Goal: Information Seeking & Learning: Learn about a topic

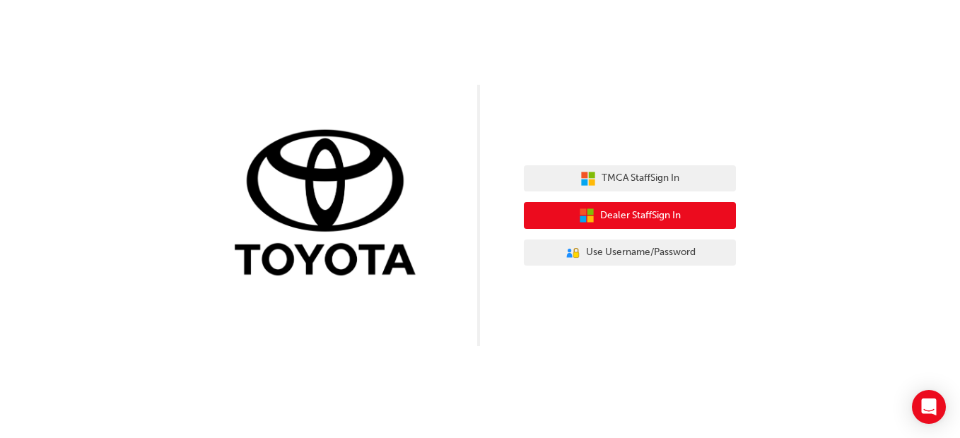
click at [717, 217] on button "Dealer Staff Sign In" at bounding box center [630, 215] width 212 height 27
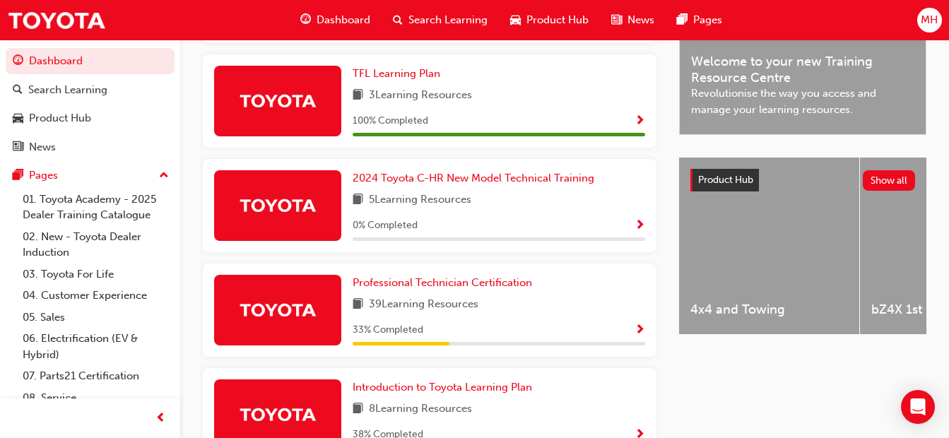
scroll to position [439, 0]
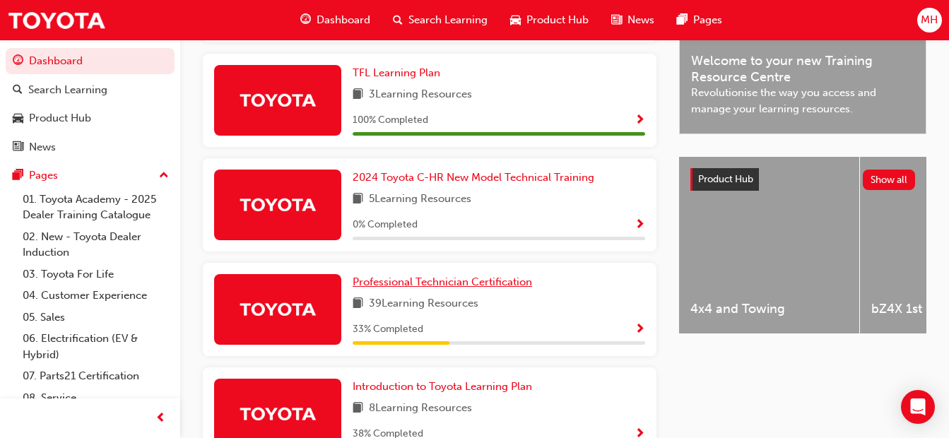
click at [491, 288] on span "Professional Technician Certification" at bounding box center [443, 282] width 180 height 13
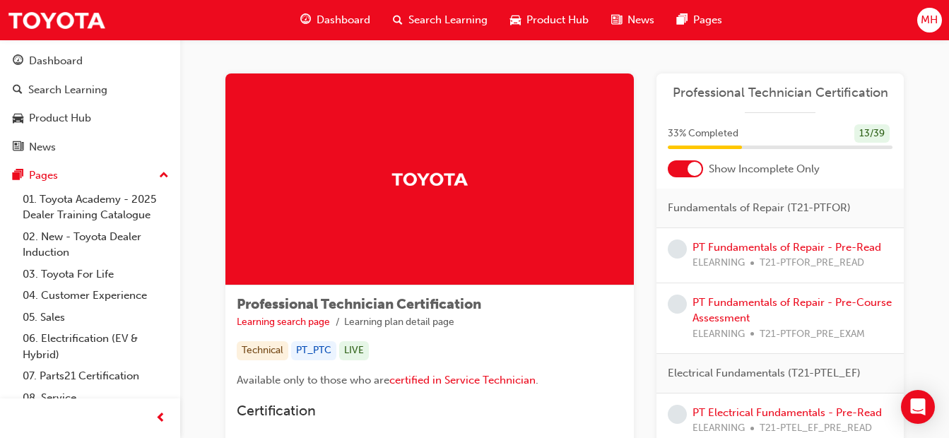
click at [695, 164] on div at bounding box center [695, 169] width 14 height 14
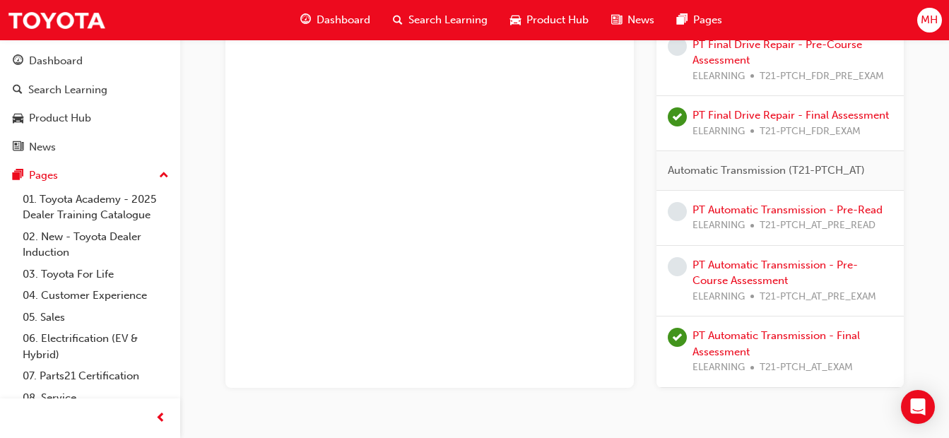
scroll to position [3032, 0]
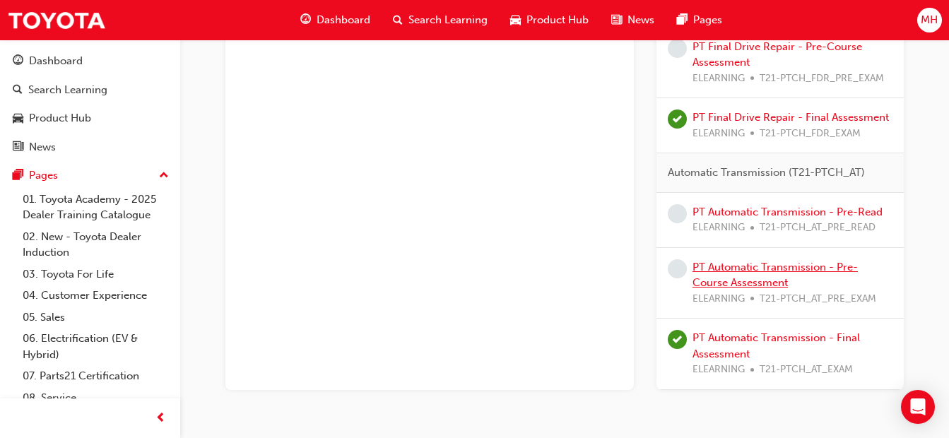
click at [701, 276] on link "PT Automatic Transmission - Pre-Course Assessment" at bounding box center [775, 275] width 165 height 29
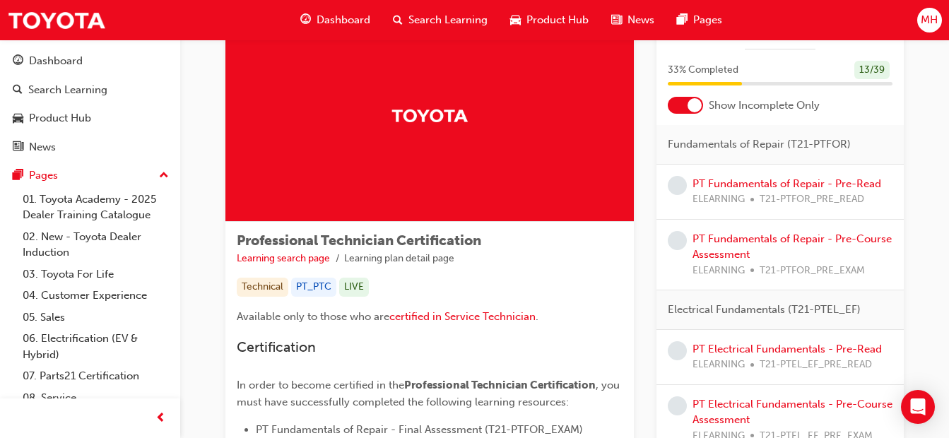
scroll to position [64, 0]
click at [698, 102] on div at bounding box center [695, 105] width 14 height 14
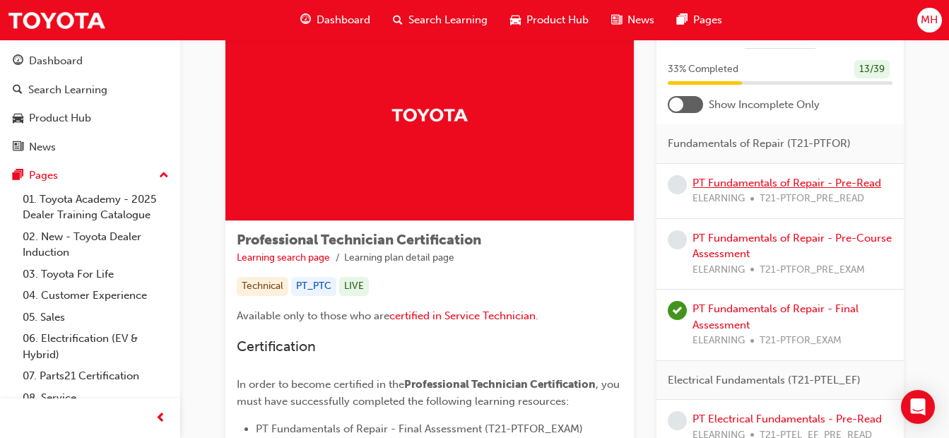
click at [723, 184] on link "PT Fundamentals of Repair - Pre-Read" at bounding box center [787, 183] width 189 height 13
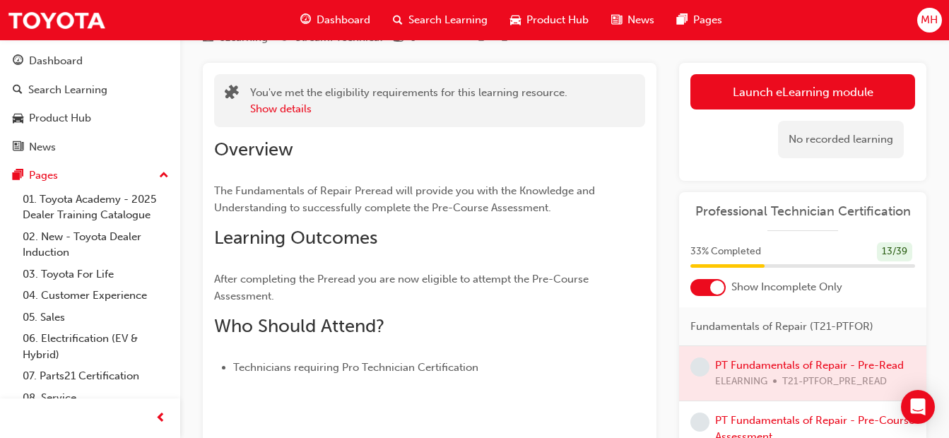
click at [768, 100] on link "Launch eLearning module" at bounding box center [803, 91] width 225 height 35
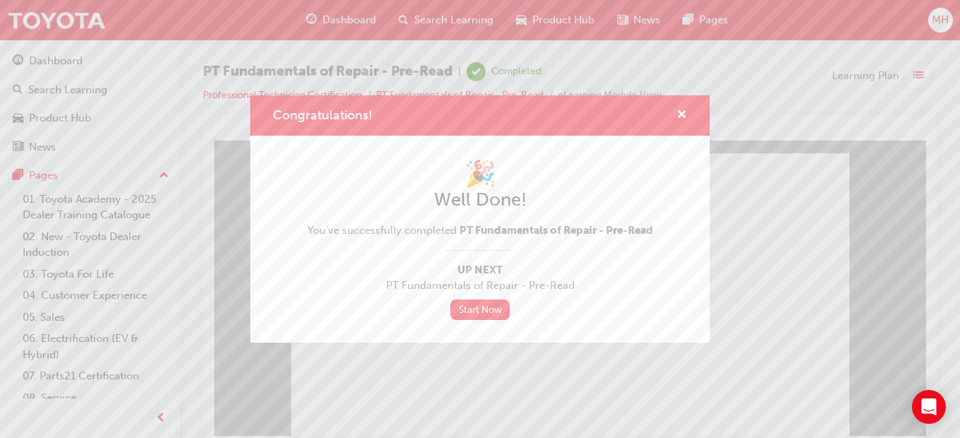
click at [490, 310] on link "Start Now" at bounding box center [479, 310] width 59 height 20
click at [474, 300] on link "Start Now" at bounding box center [479, 310] width 59 height 20
click at [486, 316] on link "Start Now" at bounding box center [479, 310] width 59 height 20
click at [679, 112] on span "cross-icon" at bounding box center [681, 116] width 11 height 13
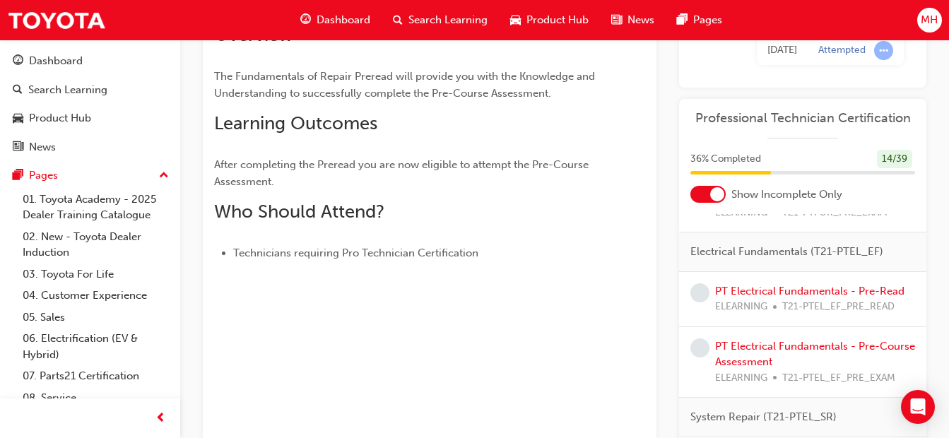
scroll to position [93, 0]
click at [697, 295] on span "learningRecordVerb_NONE-icon" at bounding box center [700, 292] width 19 height 19
click at [770, 291] on link "PT Electrical Fundamentals - Pre-Read" at bounding box center [809, 290] width 189 height 13
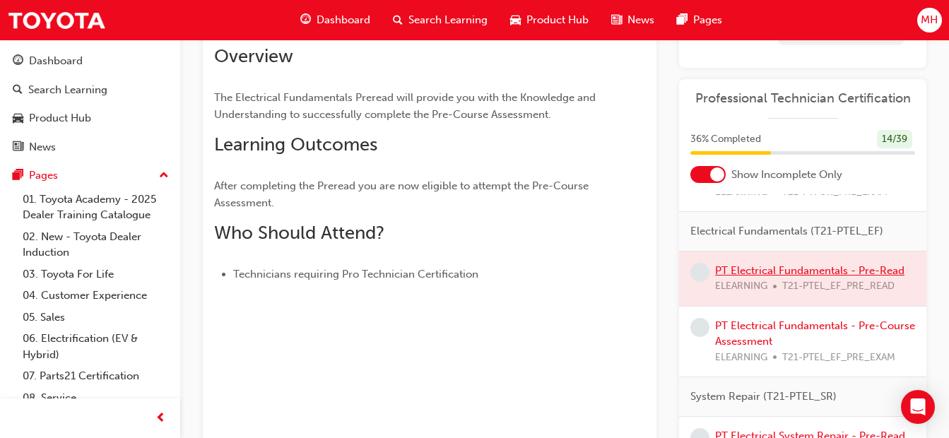
scroll to position [179, 0]
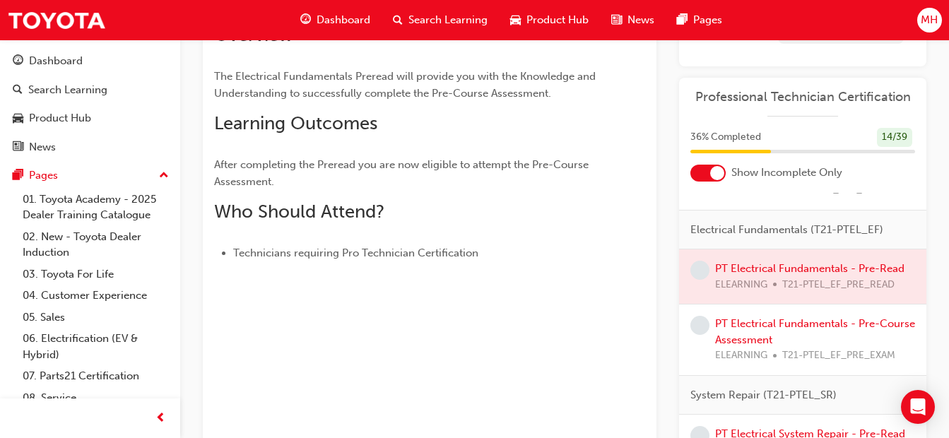
click at [792, 270] on div at bounding box center [802, 277] width 247 height 54
click at [810, 264] on div at bounding box center [802, 277] width 247 height 54
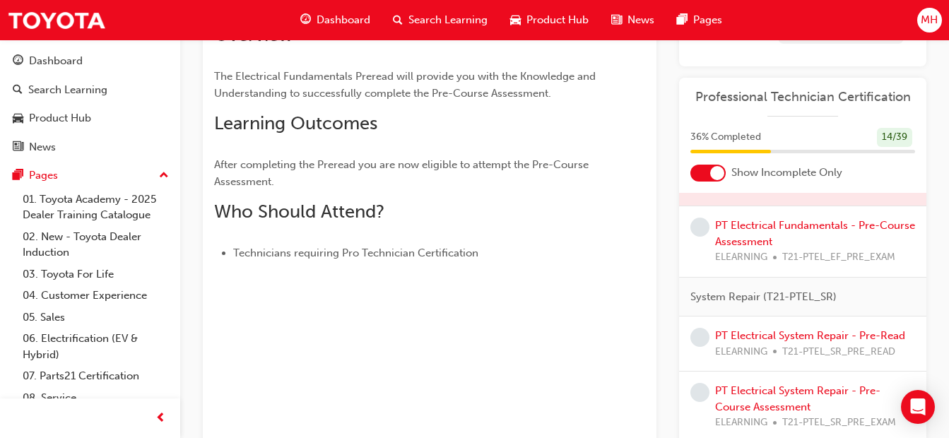
scroll to position [196, 0]
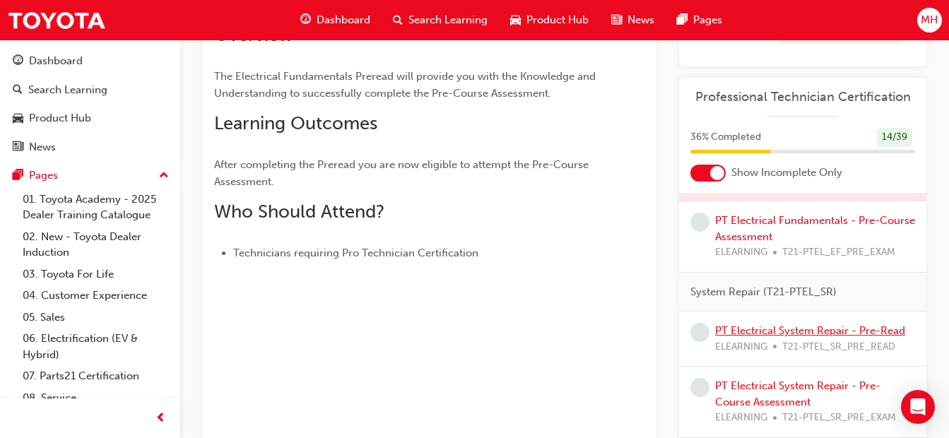
click at [792, 336] on link "PT Electrical System Repair - Pre-Read" at bounding box center [810, 330] width 190 height 13
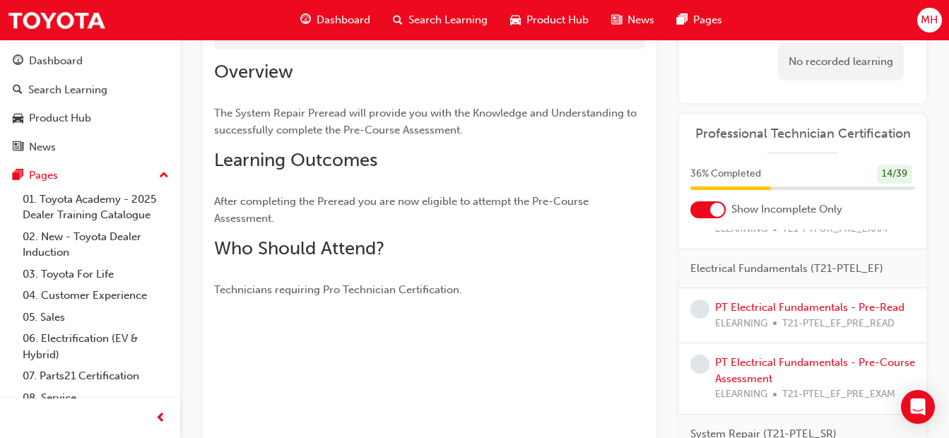
scroll to position [78, 0]
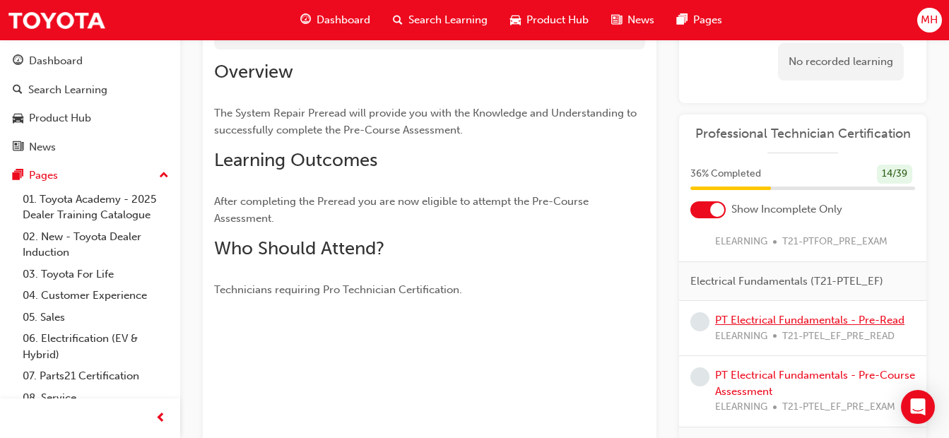
click at [773, 323] on link "PT Electrical Fundamentals - Pre-Read" at bounding box center [809, 320] width 189 height 13
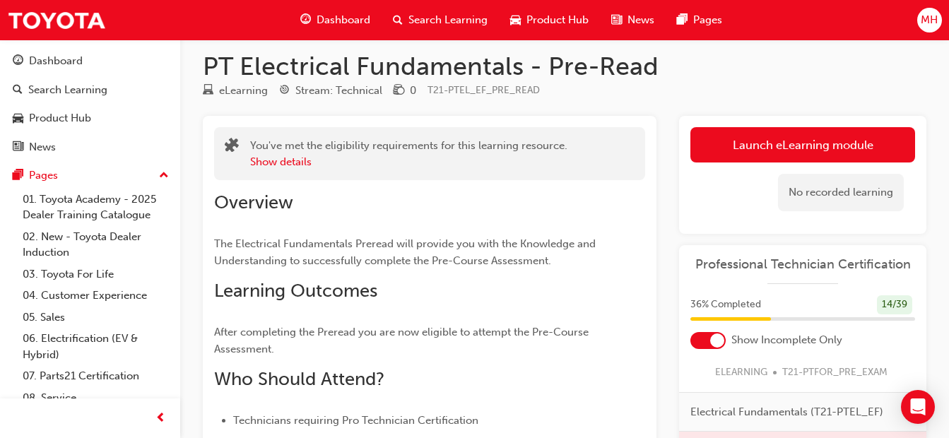
scroll to position [11, 0]
click at [811, 153] on link "Launch eLearning module" at bounding box center [803, 145] width 225 height 35
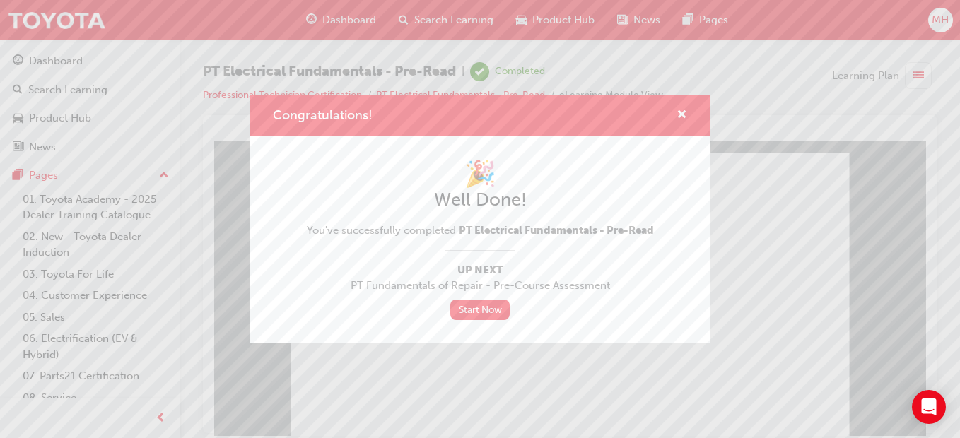
click at [675, 111] on div "Congratulations!" at bounding box center [676, 116] width 22 height 18
drag, startPoint x: 687, startPoint y: 112, endPoint x: 680, endPoint y: 115, distance: 7.4
click at [680, 115] on div "Congratulations!" at bounding box center [479, 115] width 459 height 40
click at [680, 115] on span "cross-icon" at bounding box center [681, 116] width 11 height 13
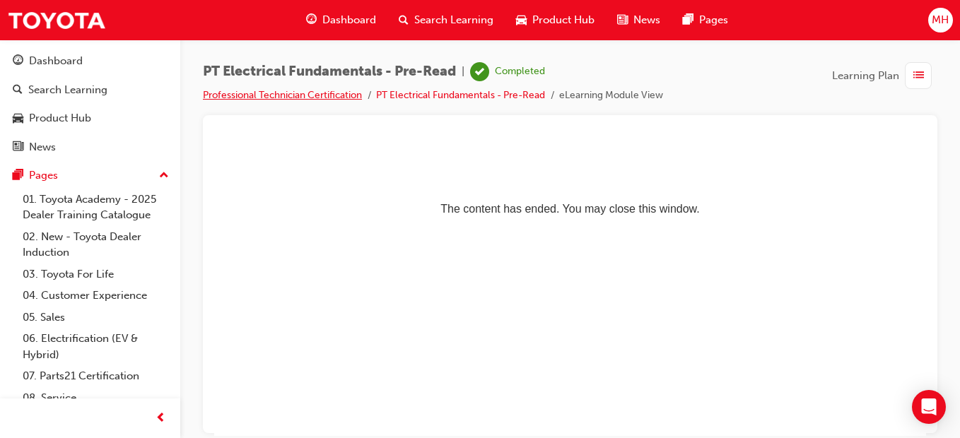
click at [334, 91] on link "Professional Technician Certification" at bounding box center [282, 95] width 159 height 12
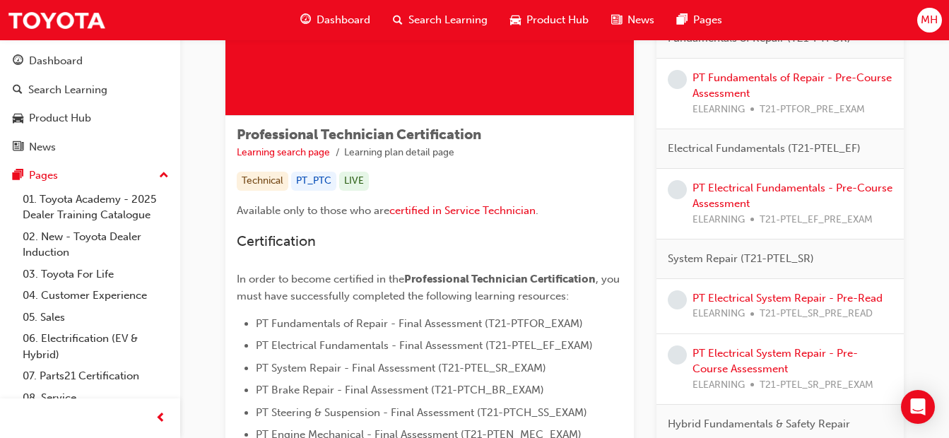
scroll to position [170, 0]
click at [747, 295] on link "PT Electrical System Repair - Pre-Read" at bounding box center [788, 297] width 190 height 13
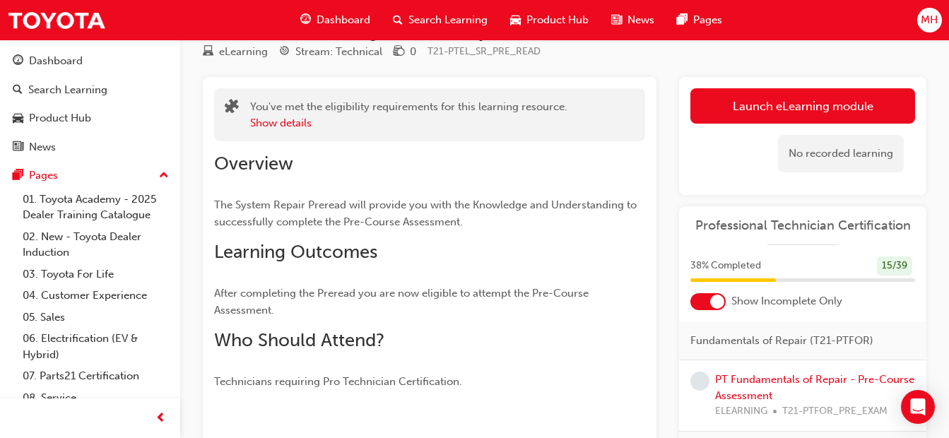
scroll to position [49, 0]
click at [774, 106] on link "Launch eLearning module" at bounding box center [803, 106] width 225 height 35
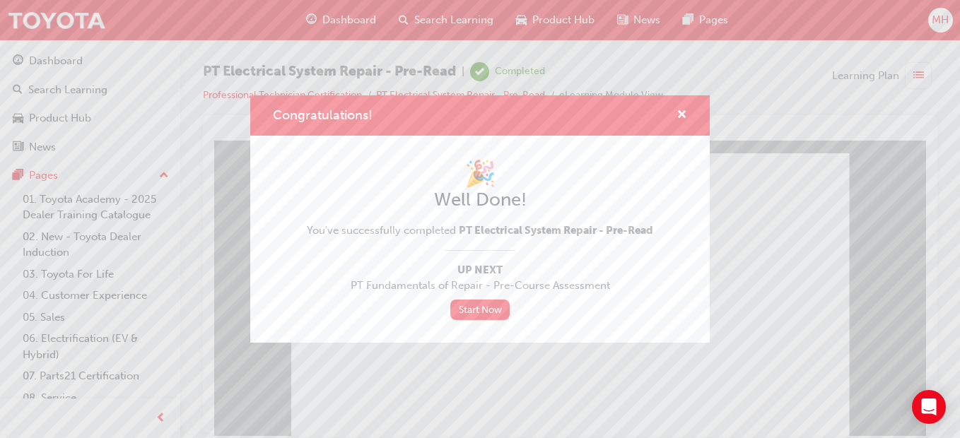
click at [451, 366] on div "Congratulations! 🎉 Well Done! You've successfully completed PT Electrical Syste…" at bounding box center [480, 219] width 960 height 438
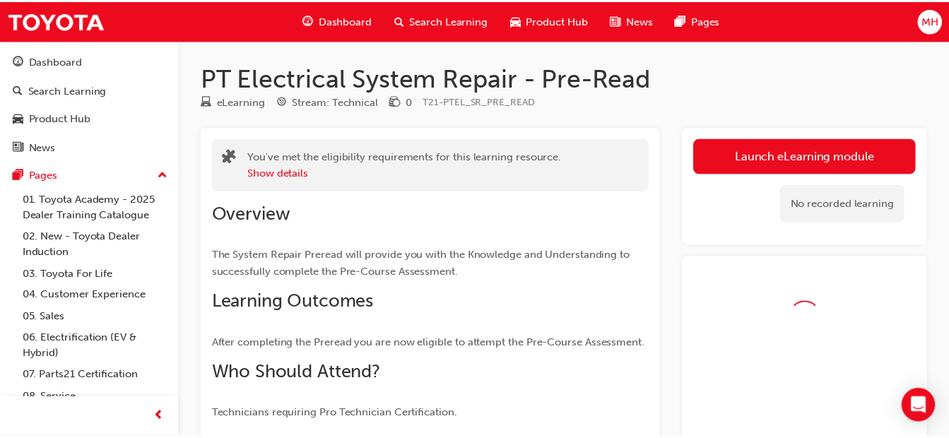
scroll to position [49, 0]
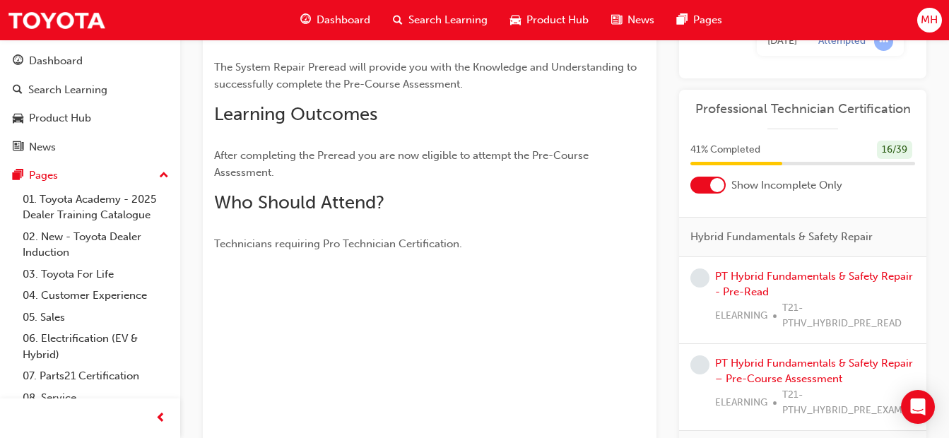
scroll to position [333, 0]
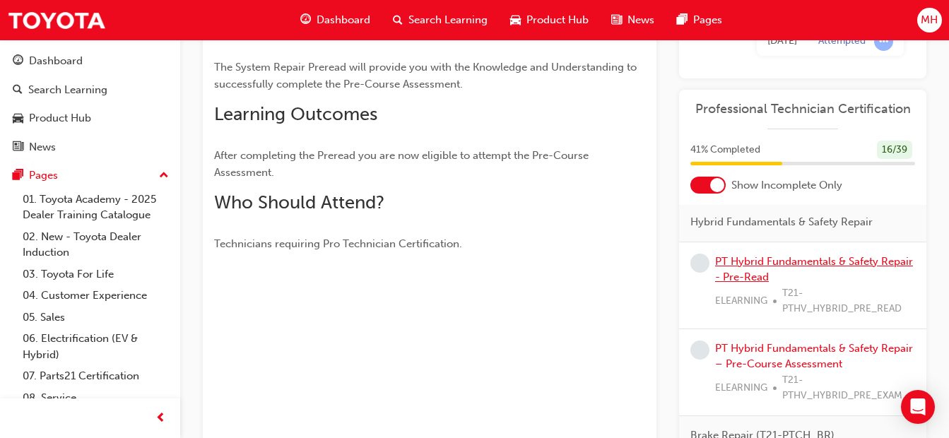
click at [778, 267] on link "PT Hybrid Fundamentals & Safety Repair - Pre-Read" at bounding box center [814, 269] width 198 height 29
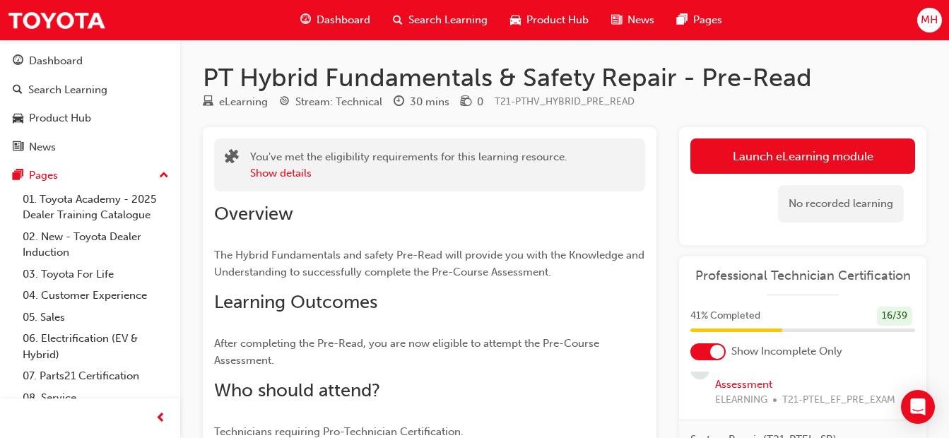
click at [804, 164] on link "Launch eLearning module" at bounding box center [803, 156] width 225 height 35
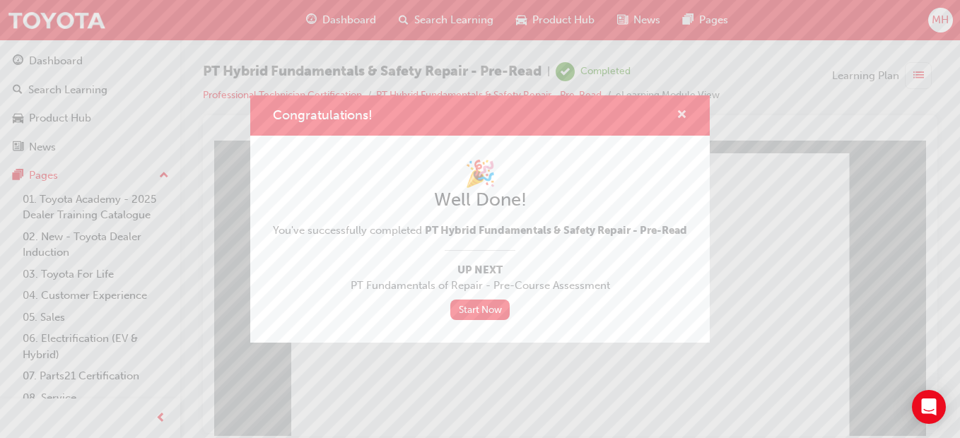
click at [681, 110] on span "cross-icon" at bounding box center [681, 116] width 11 height 13
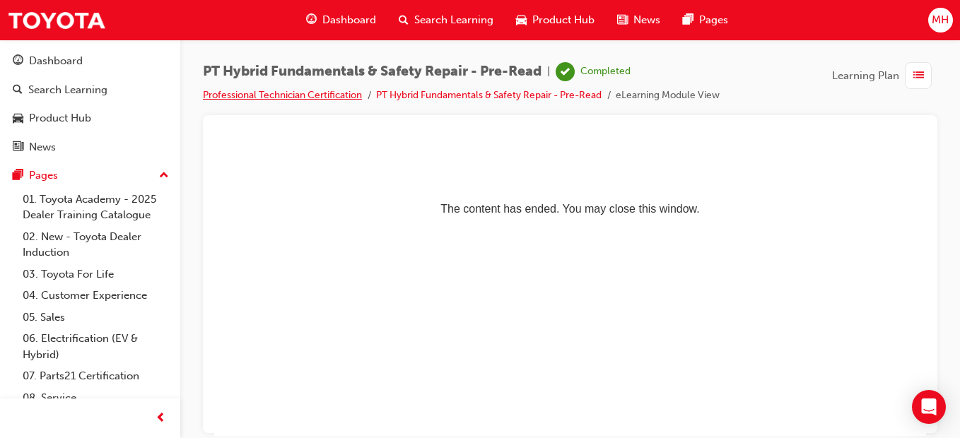
click at [260, 95] on link "Professional Technician Certification" at bounding box center [282, 95] width 159 height 12
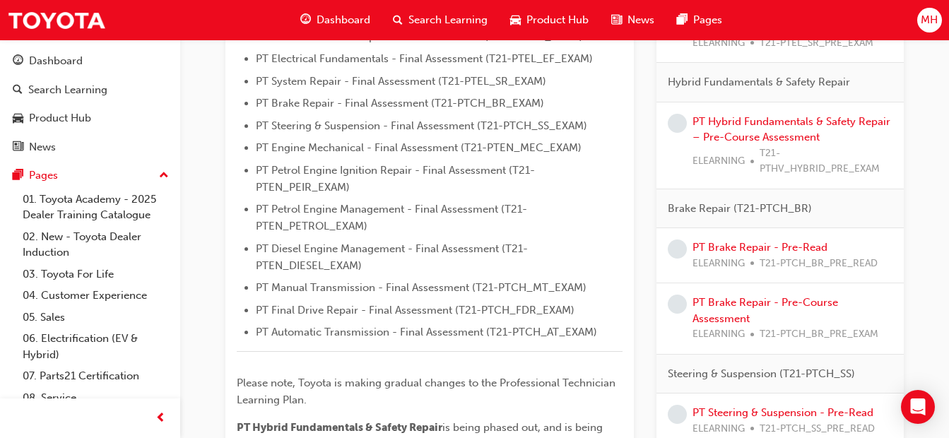
scroll to position [462, 0]
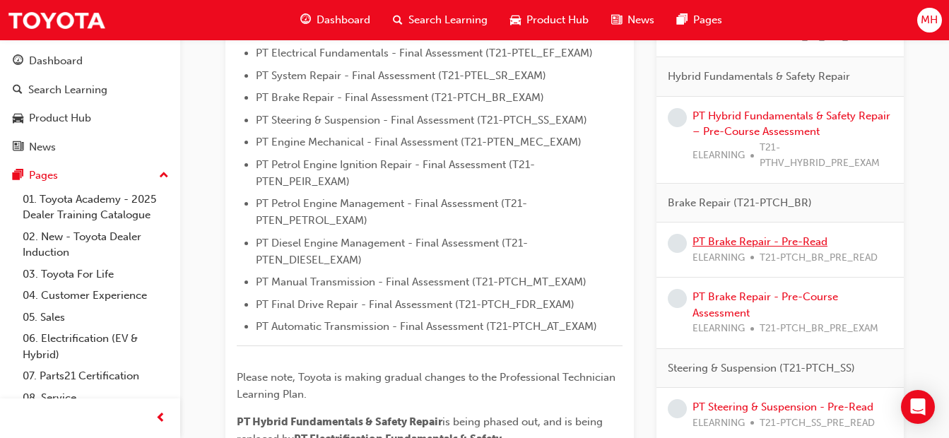
click at [772, 235] on link "PT Brake Repair - Pre-Read" at bounding box center [760, 241] width 135 height 13
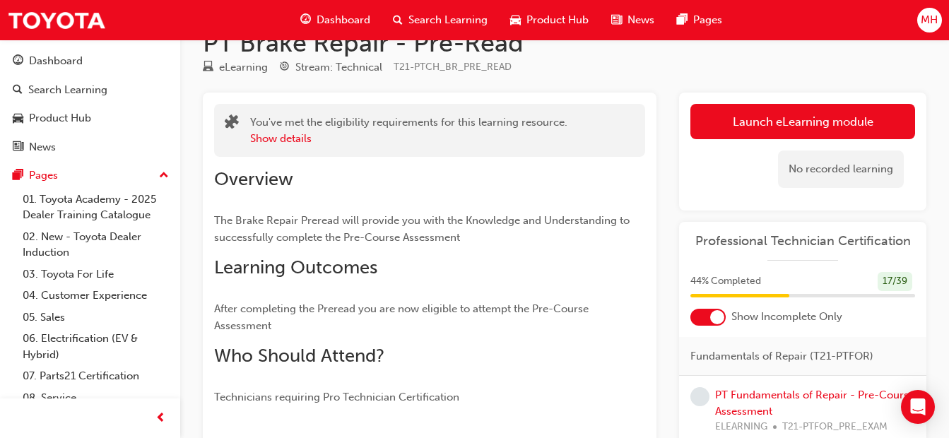
scroll to position [23, 0]
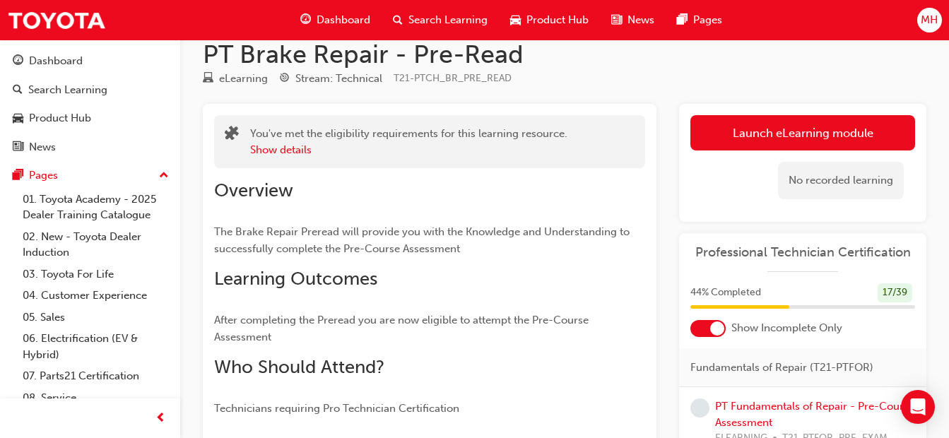
click at [747, 132] on link "Launch eLearning module" at bounding box center [803, 132] width 225 height 35
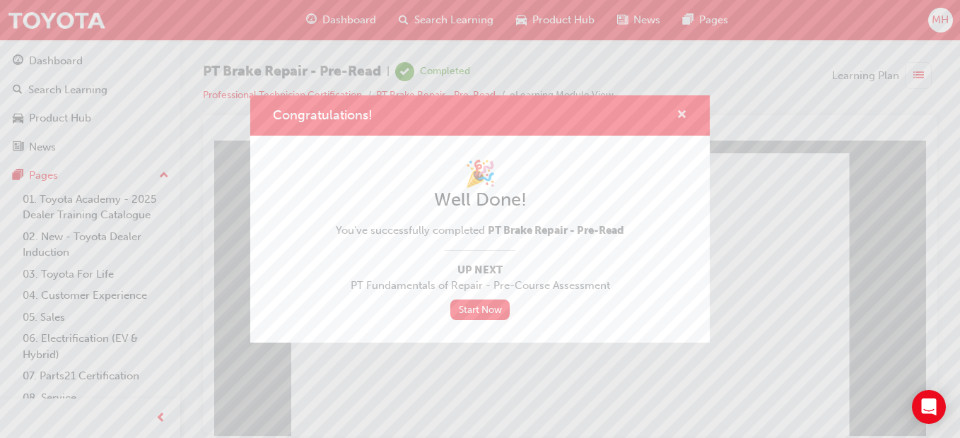
click at [680, 110] on span "cross-icon" at bounding box center [681, 116] width 11 height 13
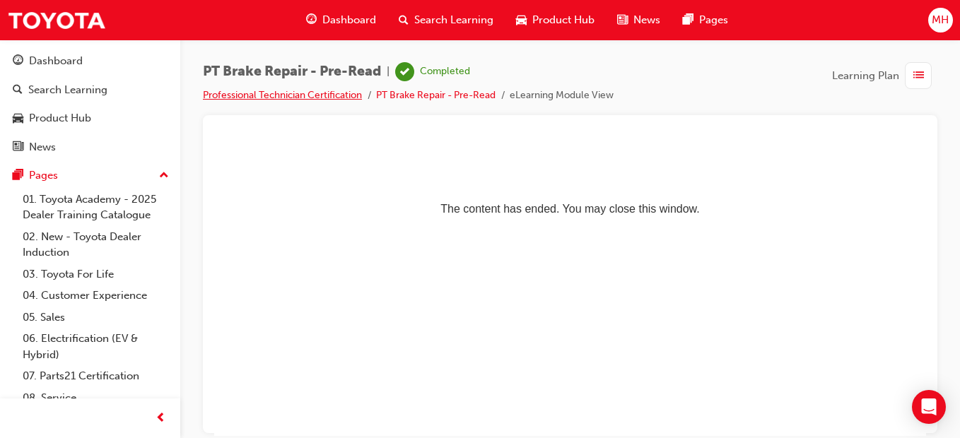
click at [327, 100] on link "Professional Technician Certification" at bounding box center [282, 95] width 159 height 12
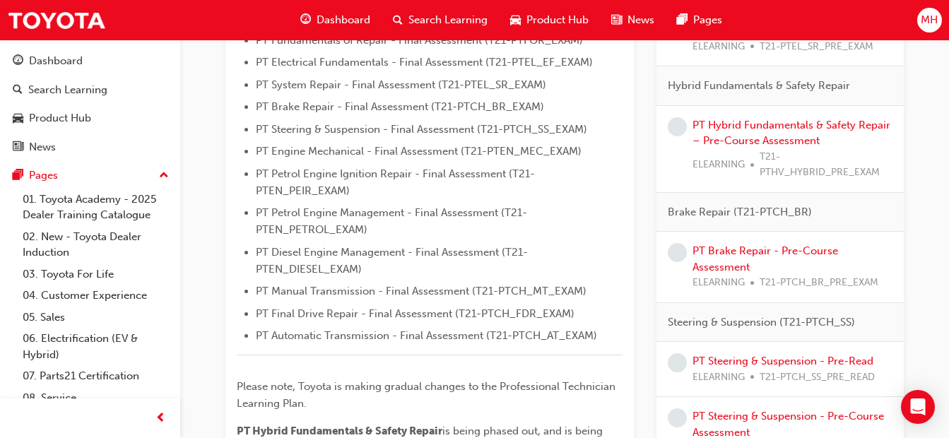
scroll to position [454, 0]
click at [734, 252] on link "PT Brake Repair - Pre-Course Assessment" at bounding box center [766, 258] width 146 height 29
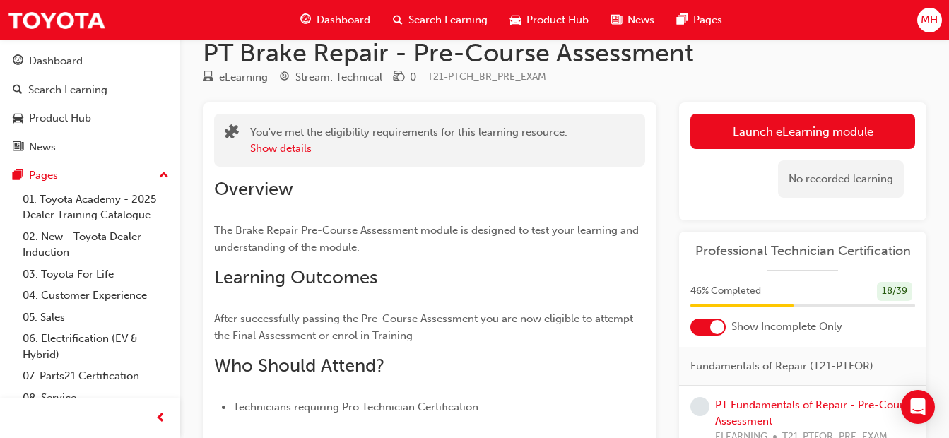
scroll to position [24, 0]
click at [867, 129] on button "Launch eLearning module" at bounding box center [803, 132] width 225 height 35
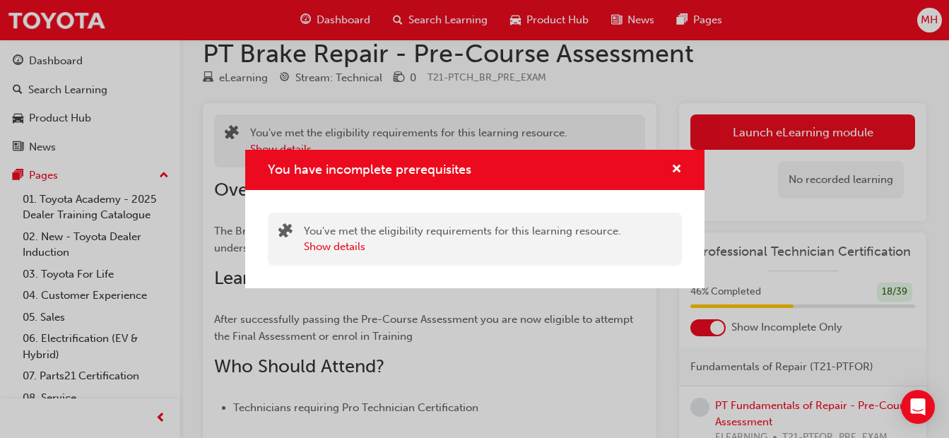
click at [683, 168] on div "You have incomplete prerequisites" at bounding box center [474, 170] width 459 height 40
click at [674, 173] on span "cross-icon" at bounding box center [677, 170] width 11 height 13
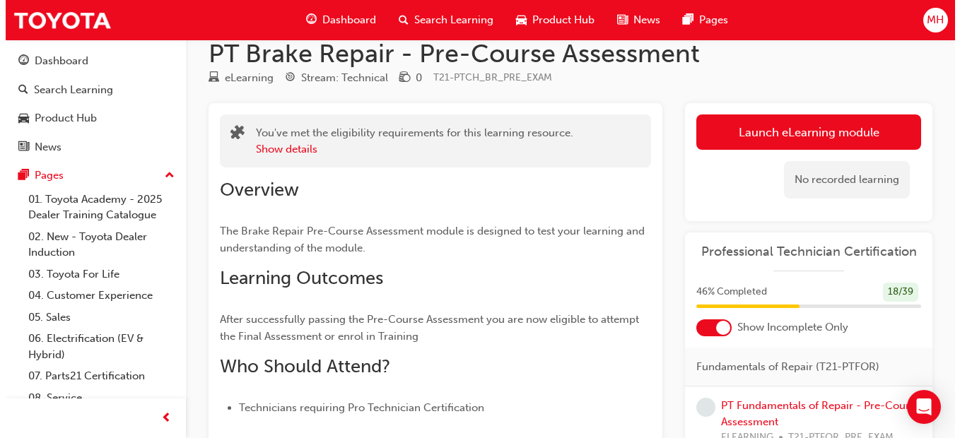
scroll to position [0, 0]
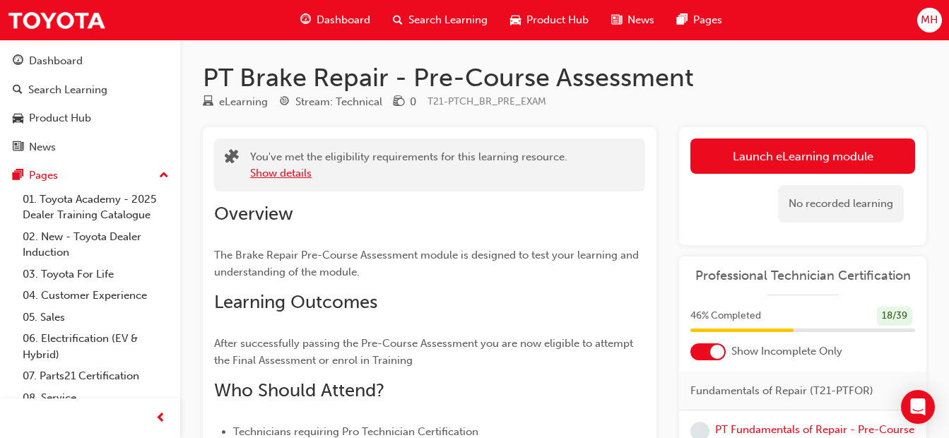
click at [279, 177] on button "Show details" at bounding box center [280, 173] width 61 height 16
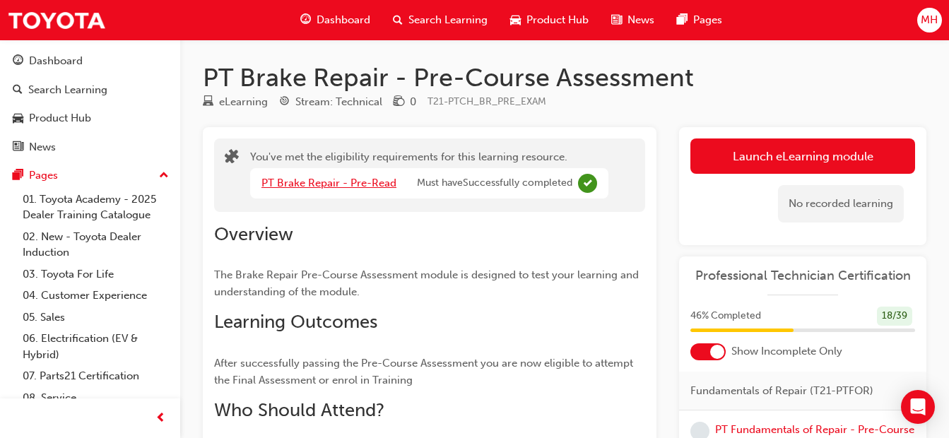
click at [288, 182] on link "PT Brake Repair - Pre-Read" at bounding box center [329, 183] width 135 height 13
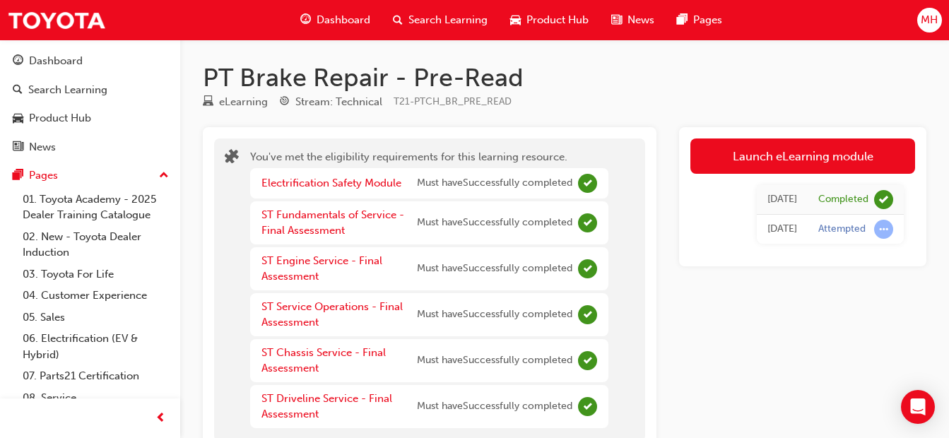
click at [749, 160] on link "Launch eLearning module" at bounding box center [803, 156] width 225 height 35
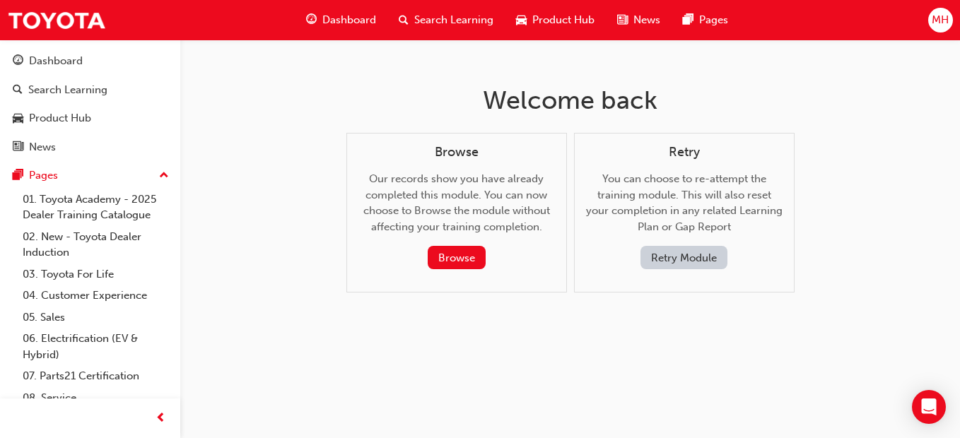
click at [460, 259] on button "Browse" at bounding box center [457, 257] width 58 height 23
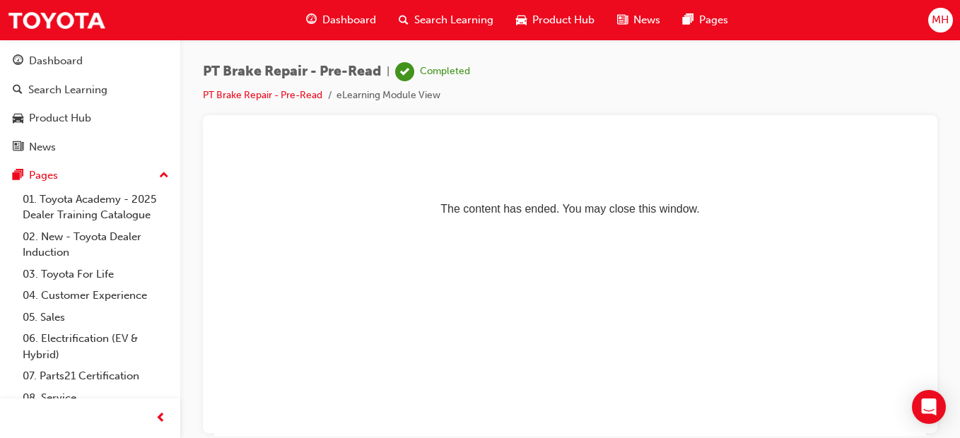
click at [84, 68] on div "Dashboard" at bounding box center [90, 61] width 155 height 18
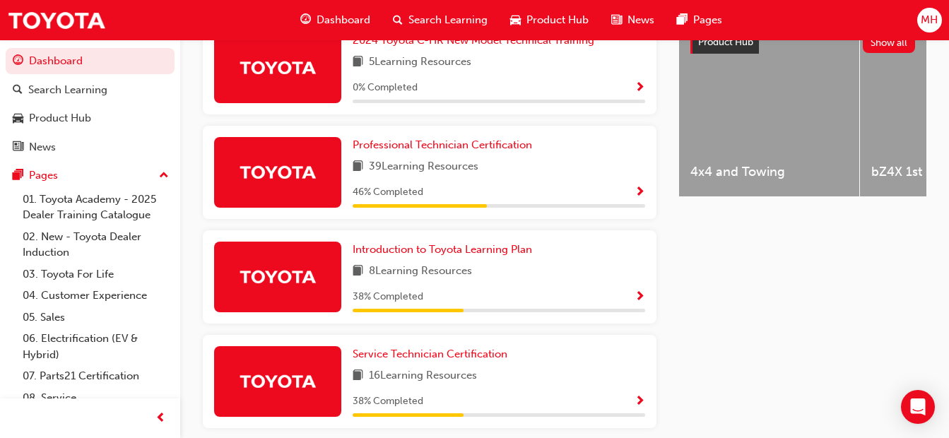
scroll to position [598, 0]
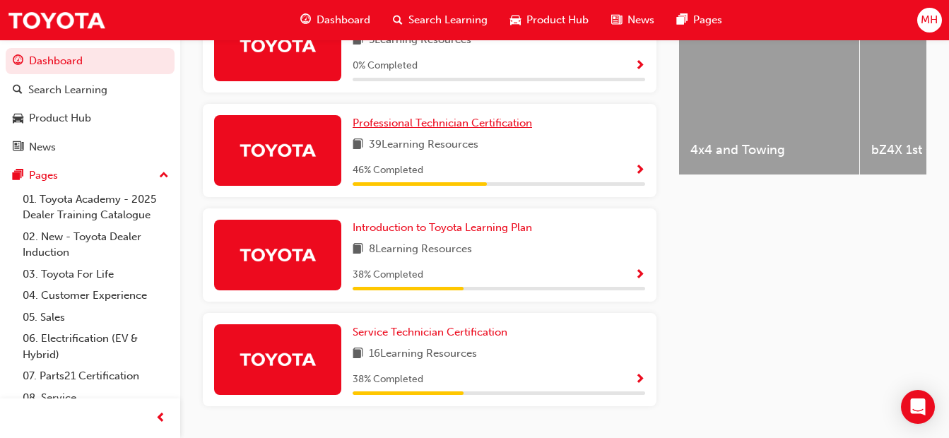
click at [487, 129] on span "Professional Technician Certification" at bounding box center [443, 123] width 180 height 13
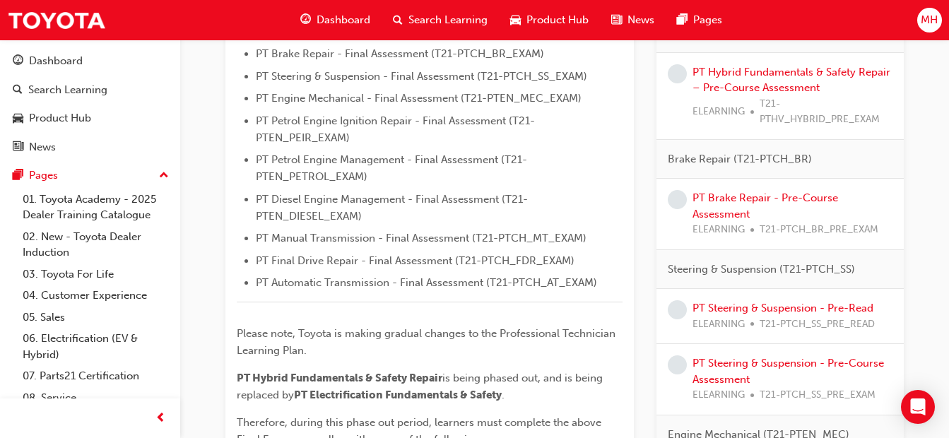
scroll to position [516, 0]
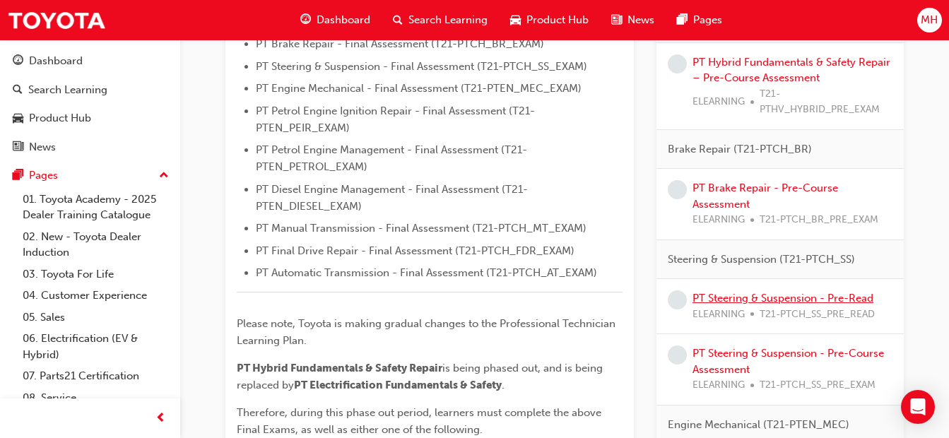
click at [732, 302] on link "PT Steering & Suspension - Pre-Read" at bounding box center [783, 298] width 181 height 13
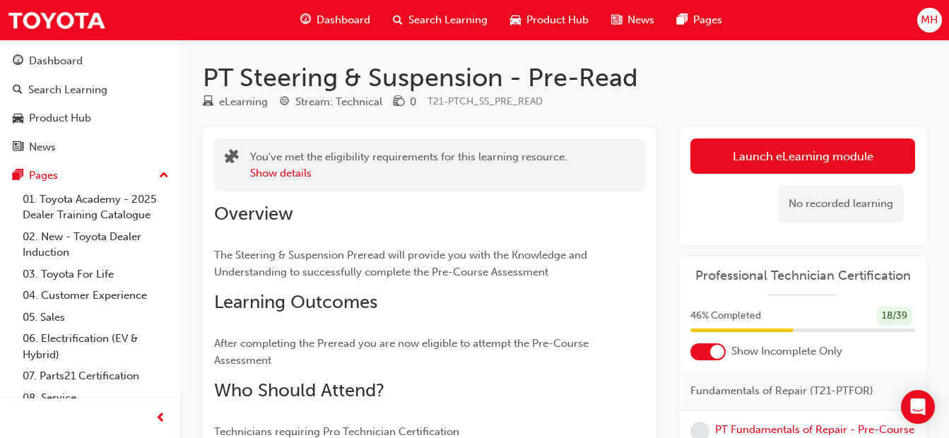
click at [773, 162] on link "Launch eLearning module" at bounding box center [803, 156] width 225 height 35
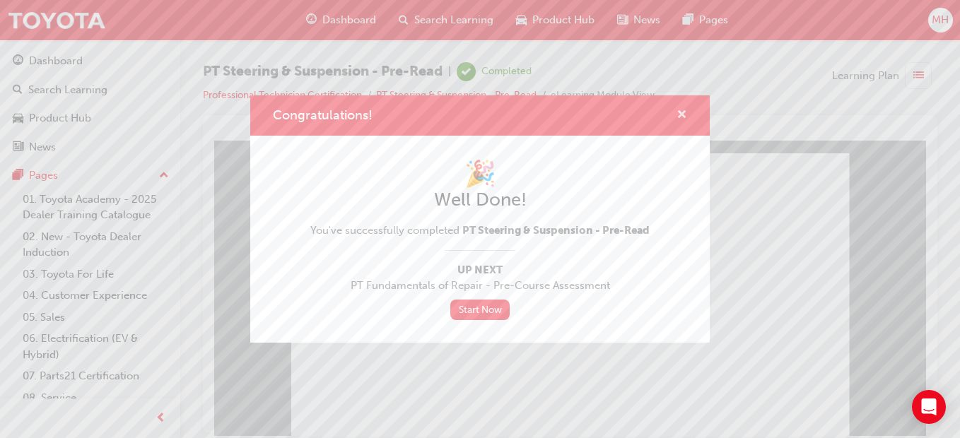
click at [679, 115] on span "cross-icon" at bounding box center [681, 116] width 11 height 13
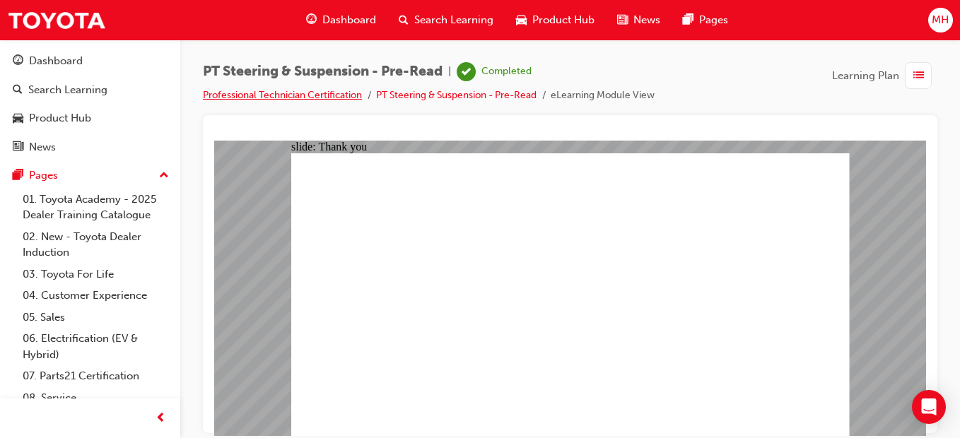
click at [334, 91] on link "Professional Technician Certification" at bounding box center [282, 95] width 159 height 12
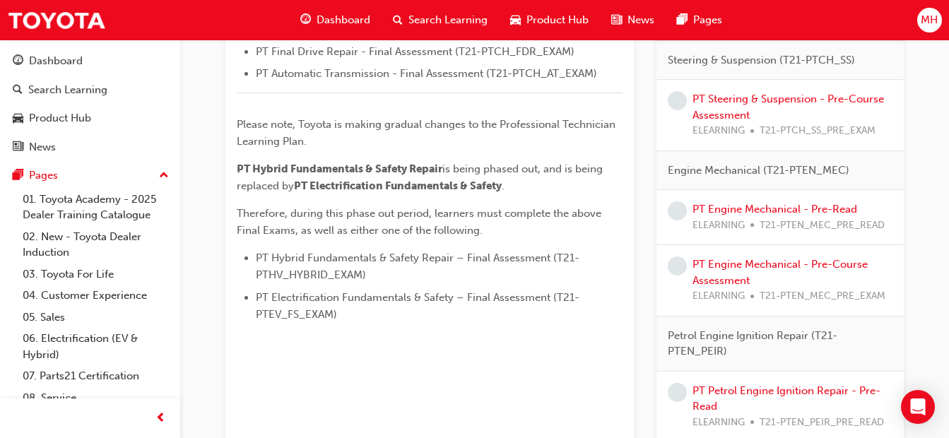
scroll to position [716, 0]
click at [768, 209] on link "PT Engine Mechanical - Pre-Read" at bounding box center [775, 208] width 165 height 13
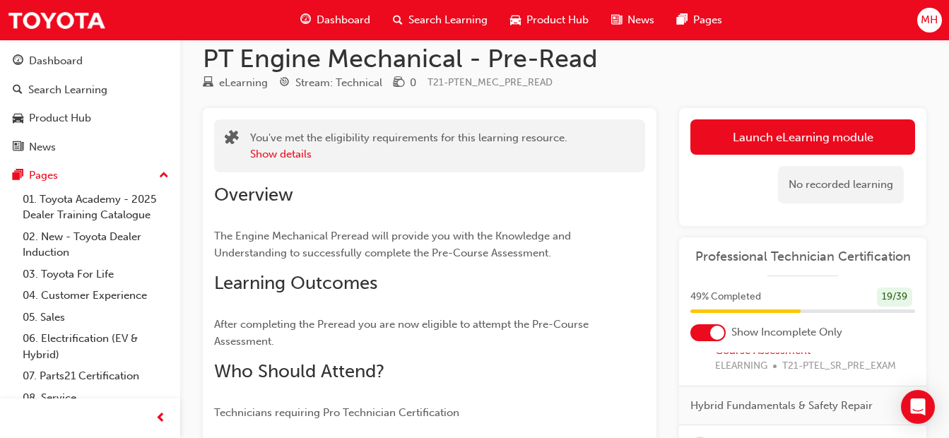
scroll to position [18, 0]
click at [763, 146] on link "Launch eLearning module" at bounding box center [803, 137] width 225 height 35
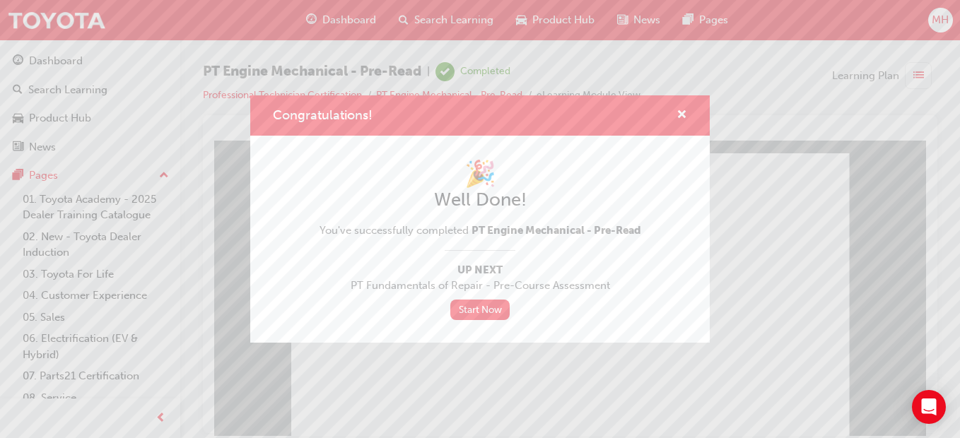
drag, startPoint x: 675, startPoint y: 112, endPoint x: 688, endPoint y: 114, distance: 13.5
click at [688, 114] on div "Congratulations!" at bounding box center [479, 115] width 459 height 40
click at [684, 111] on span "cross-icon" at bounding box center [681, 116] width 11 height 13
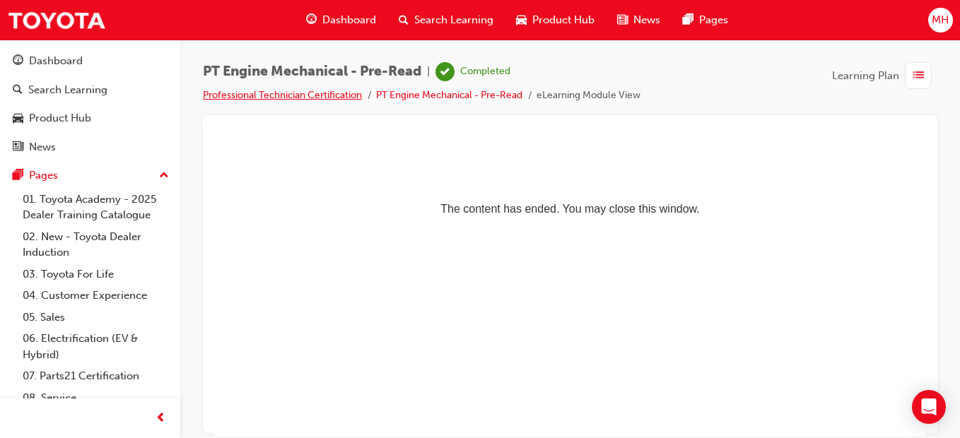
click at [307, 93] on link "Professional Technician Certification" at bounding box center [282, 95] width 159 height 12
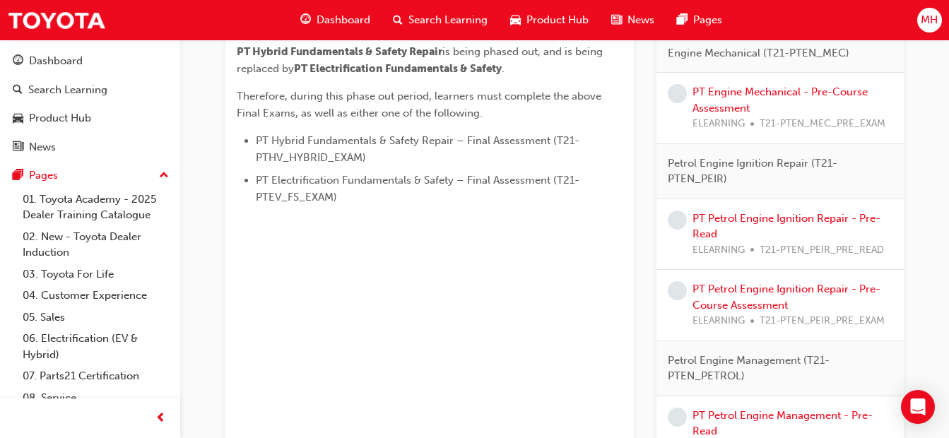
scroll to position [833, 0]
drag, startPoint x: 708, startPoint y: 224, endPoint x: 737, endPoint y: 218, distance: 30.2
click at [737, 218] on div "PT Petrol Engine Ignition Repair - Pre-Read ELEARNING T21-PTEN_PEIR_PRE_READ" at bounding box center [793, 234] width 200 height 48
click at [737, 218] on link "PT Petrol Engine Ignition Repair - Pre-Read" at bounding box center [787, 225] width 188 height 29
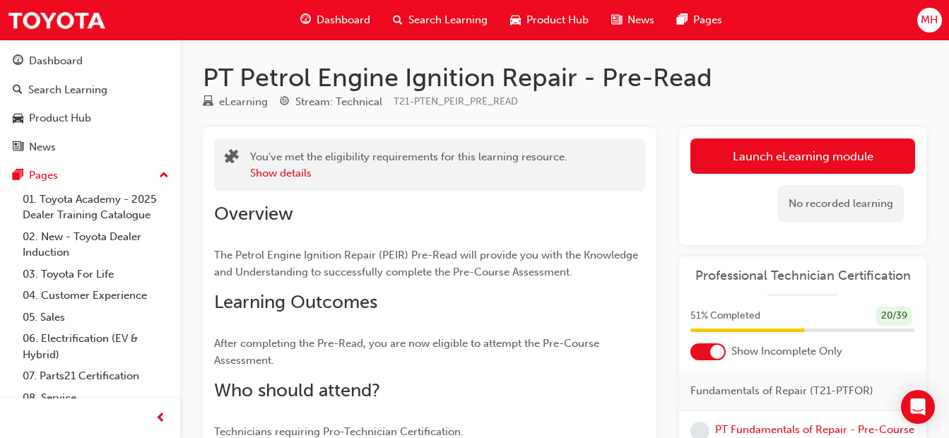
click at [747, 149] on link "Launch eLearning module" at bounding box center [803, 156] width 225 height 35
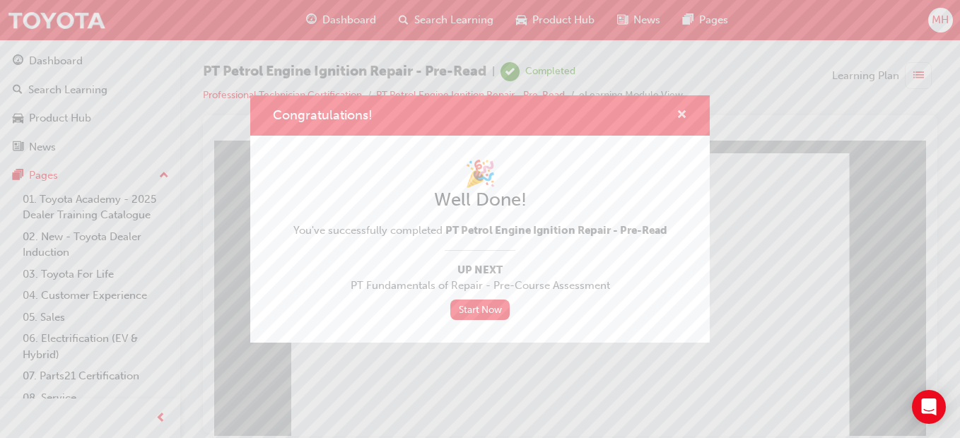
click at [679, 114] on span "cross-icon" at bounding box center [681, 116] width 11 height 13
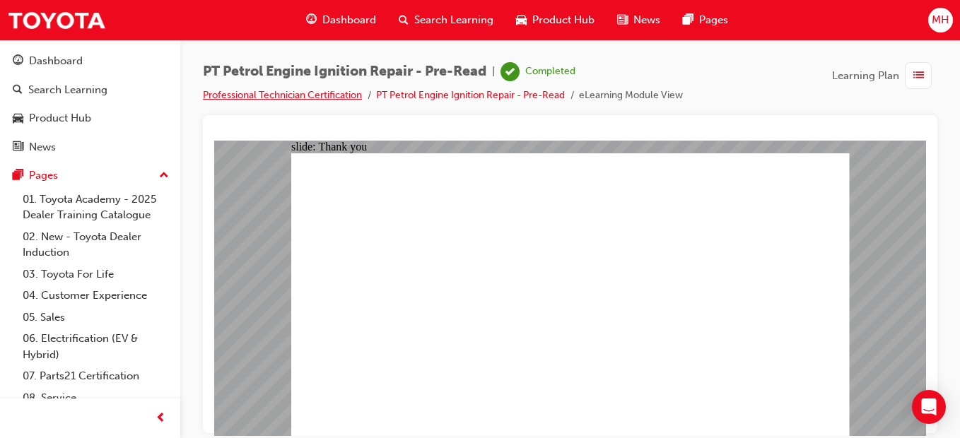
click at [327, 95] on link "Professional Technician Certification" at bounding box center [282, 95] width 159 height 12
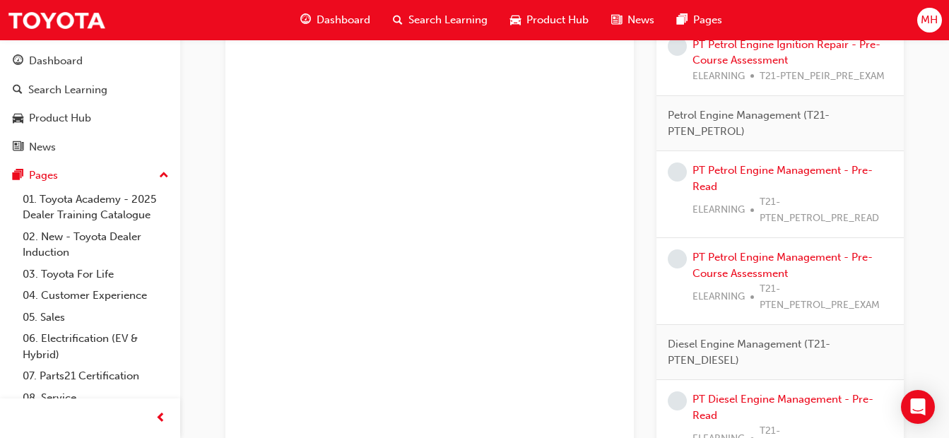
scroll to position [1007, 0]
click at [717, 174] on link "PT Petrol Engine Management - Pre-Read" at bounding box center [783, 177] width 180 height 29
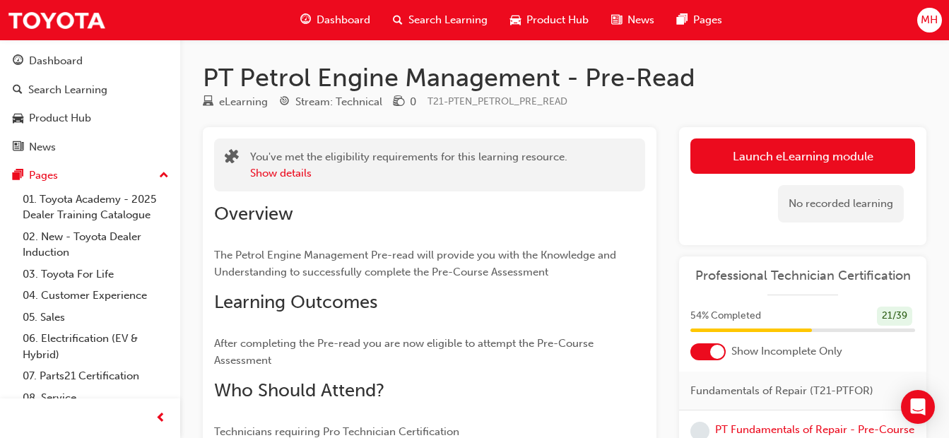
click at [758, 165] on link "Launch eLearning module" at bounding box center [803, 156] width 225 height 35
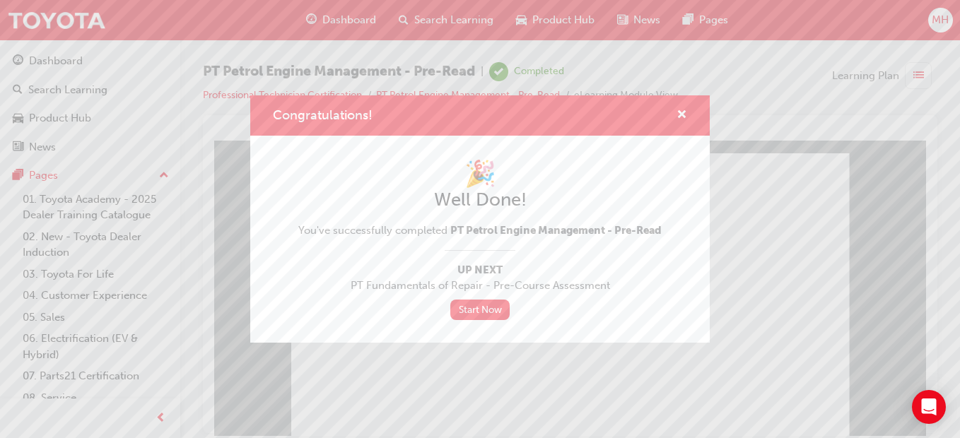
click at [456, 372] on div "Congratulations! 🎉 Well Done! You've successfully completed PT Petrol Engine Ma…" at bounding box center [480, 219] width 960 height 438
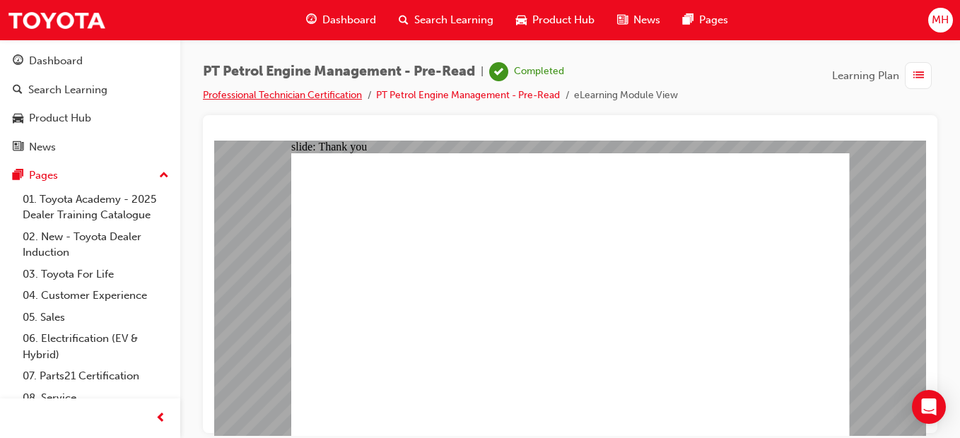
click at [315, 95] on link "Professional Technician Certification" at bounding box center [282, 95] width 159 height 12
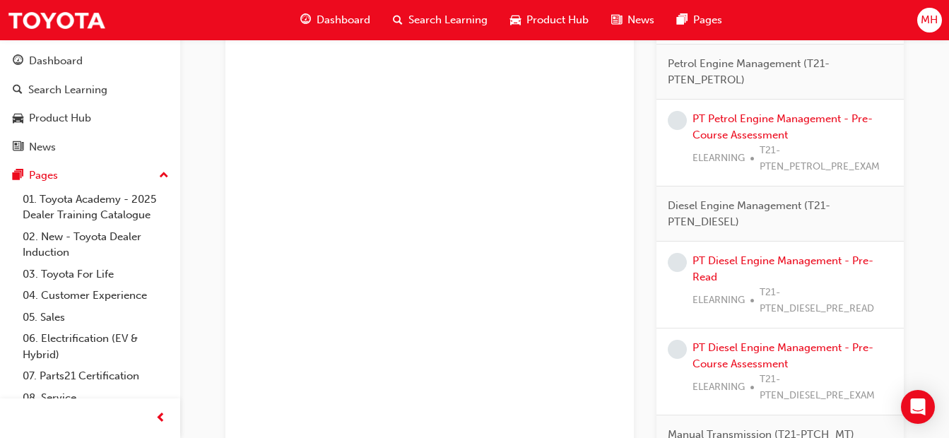
scroll to position [1063, 0]
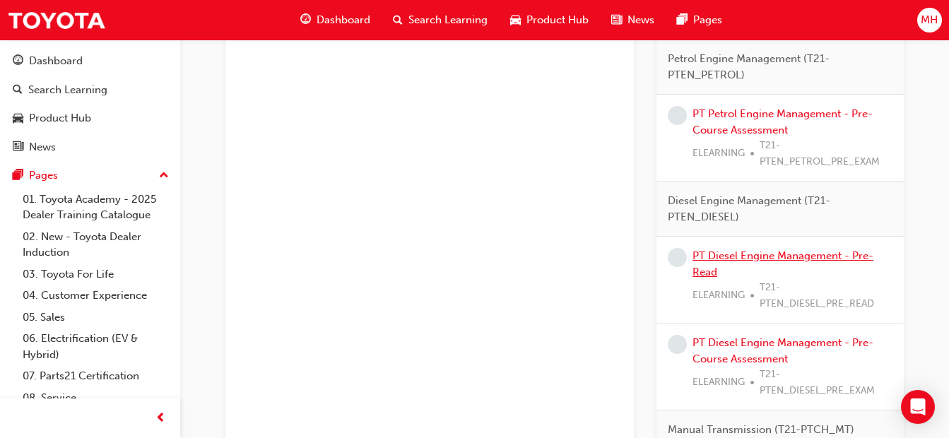
click at [729, 254] on link "PT Diesel Engine Management - Pre-Read" at bounding box center [783, 264] width 181 height 29
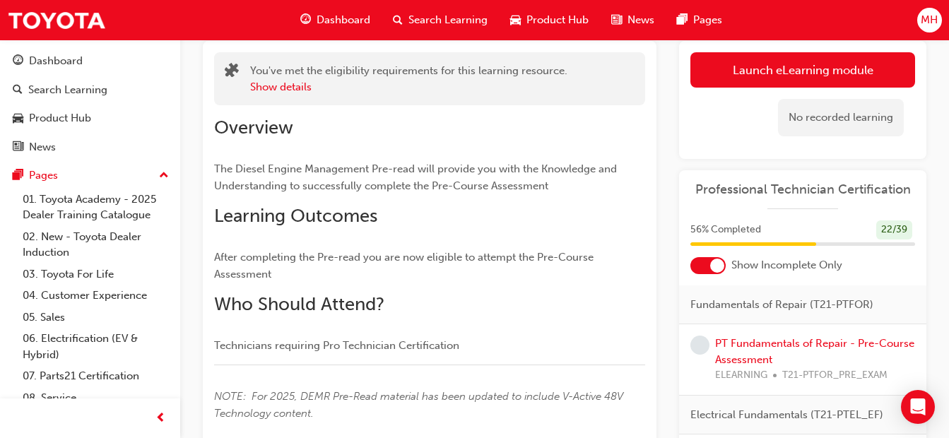
scroll to position [83, 0]
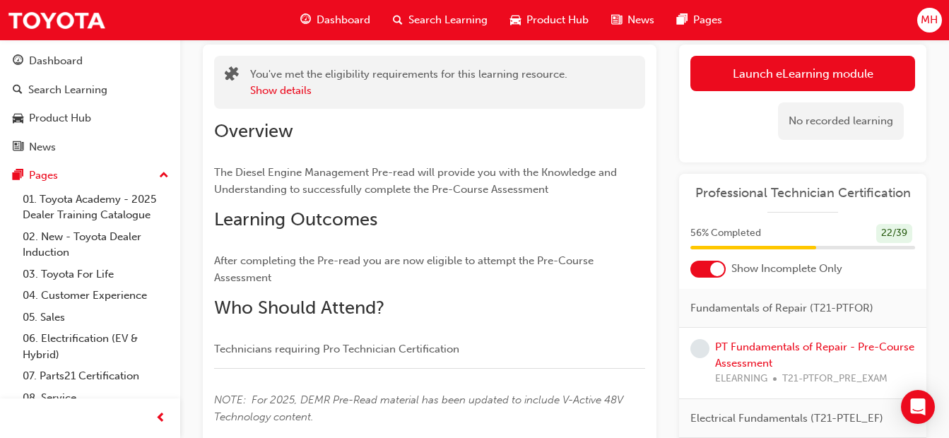
click at [763, 69] on link "Launch eLearning module" at bounding box center [803, 73] width 225 height 35
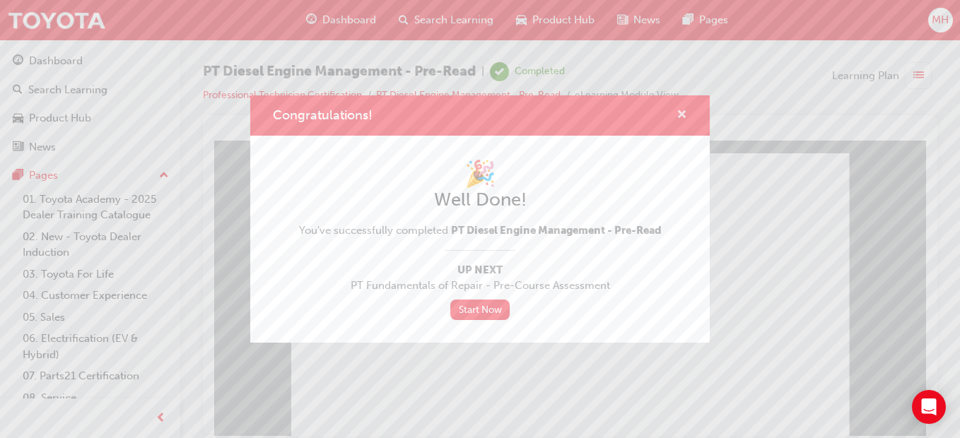
click at [682, 112] on span "cross-icon" at bounding box center [681, 116] width 11 height 13
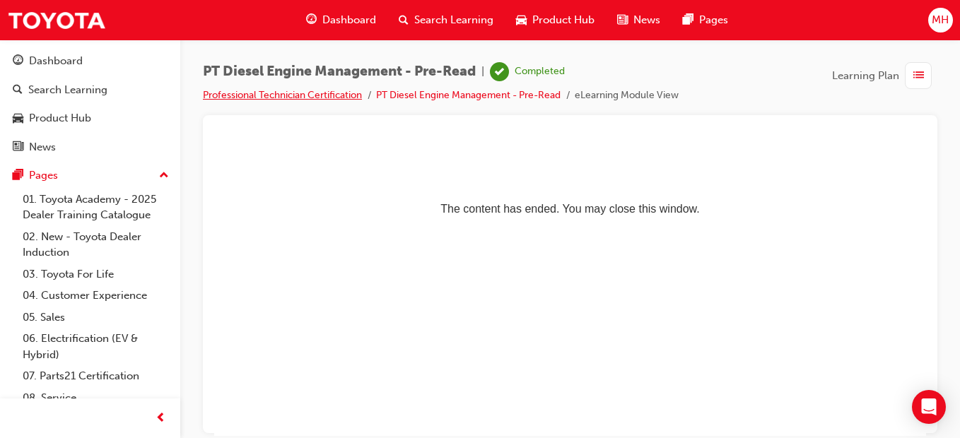
click at [315, 95] on link "Professional Technician Certification" at bounding box center [282, 95] width 159 height 12
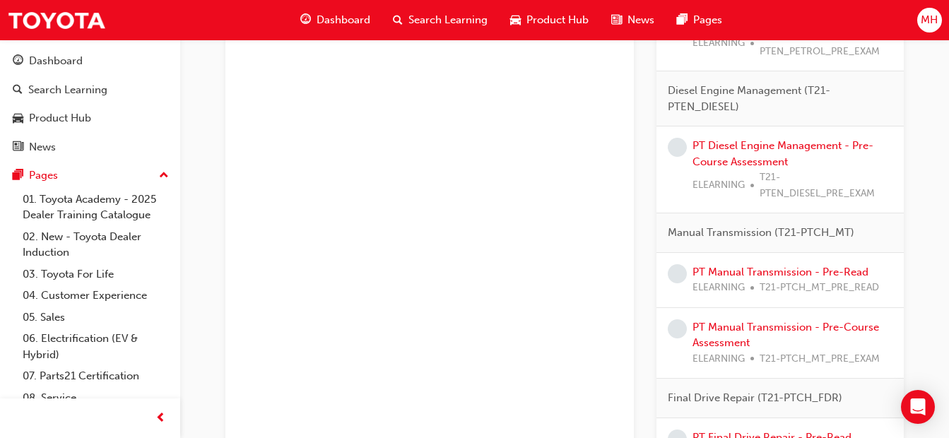
scroll to position [1187, 0]
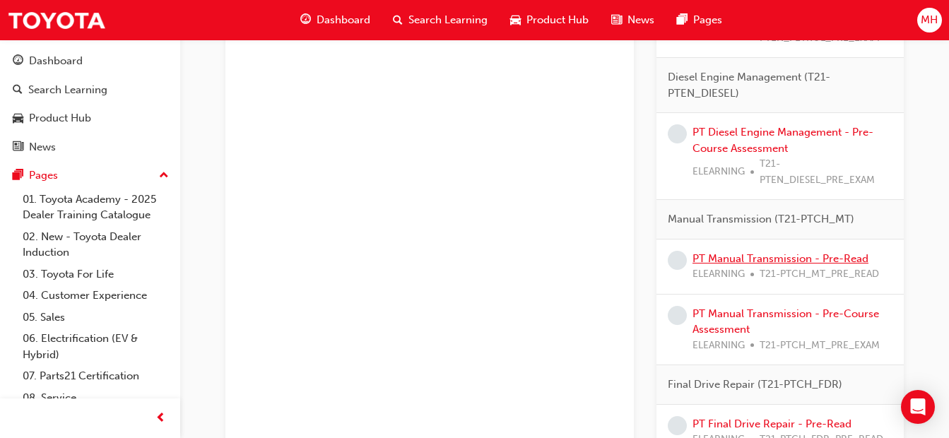
click at [768, 257] on link "PT Manual Transmission - Pre-Read" at bounding box center [781, 258] width 176 height 13
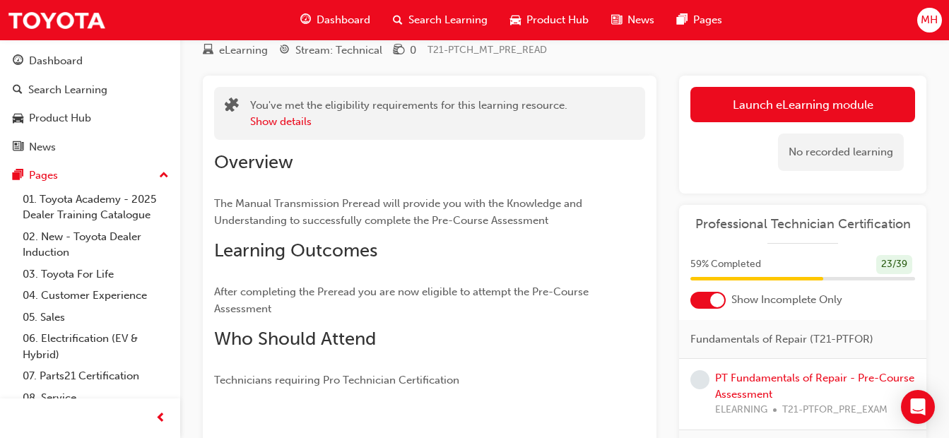
scroll to position [51, 0]
click at [766, 113] on link "Launch eLearning module" at bounding box center [803, 105] width 225 height 35
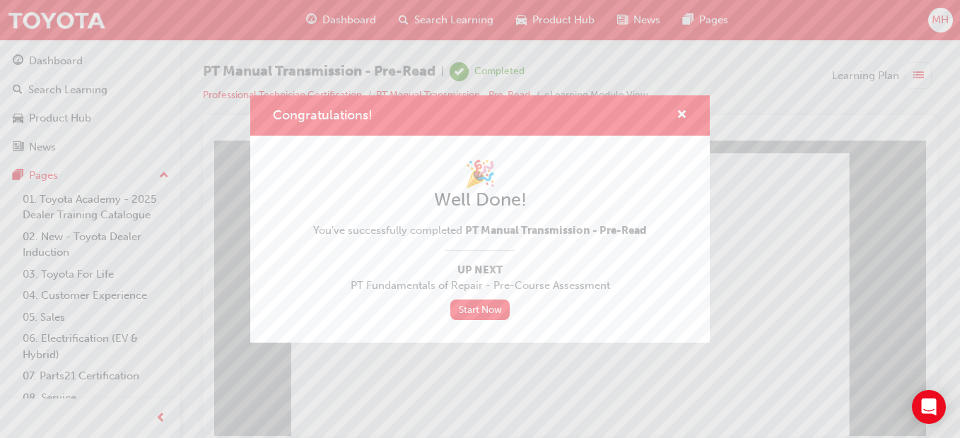
click at [674, 113] on div "Congratulations!" at bounding box center [676, 116] width 22 height 18
click at [679, 117] on span "cross-icon" at bounding box center [681, 116] width 11 height 13
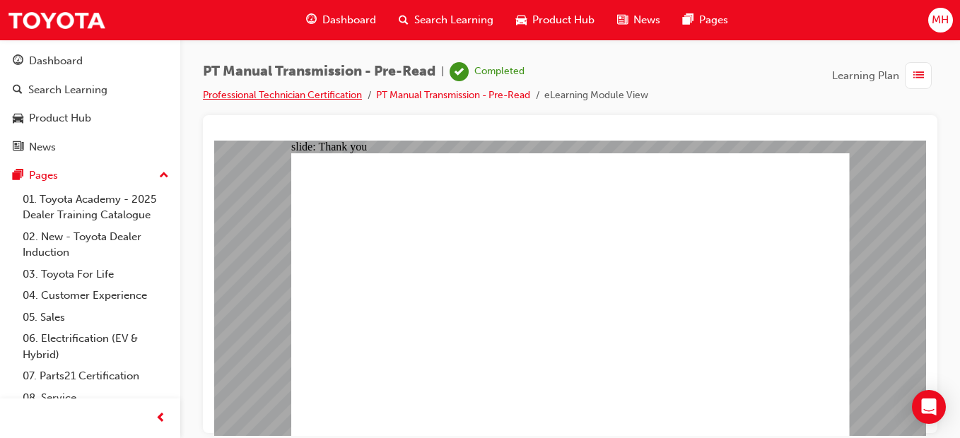
click at [281, 98] on link "Professional Technician Certification" at bounding box center [282, 95] width 159 height 12
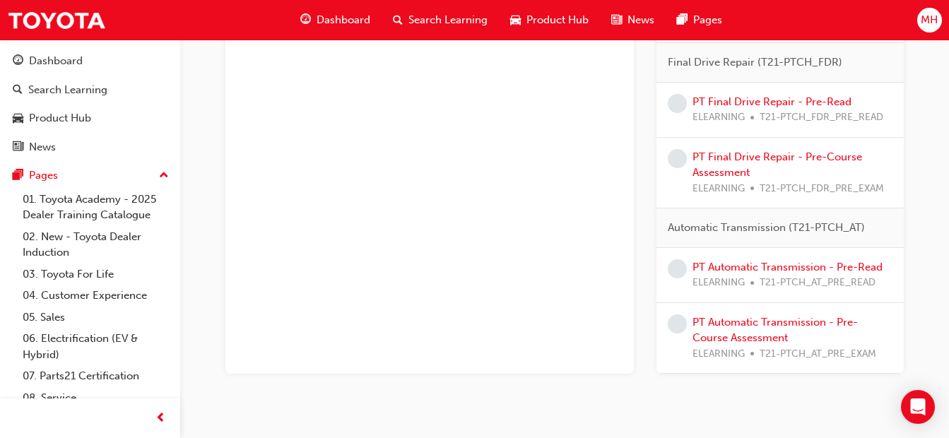
scroll to position [1458, 0]
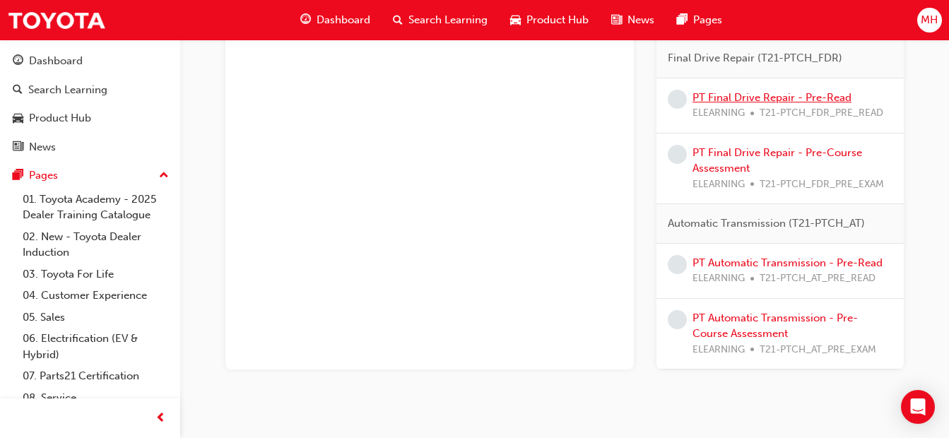
click at [779, 99] on link "PT Final Drive Repair - Pre-Read" at bounding box center [772, 97] width 159 height 13
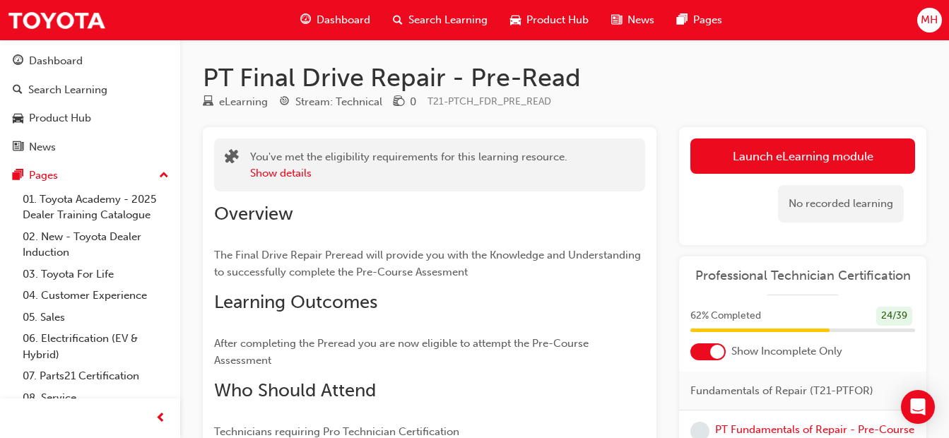
click at [751, 155] on link "Launch eLearning module" at bounding box center [803, 156] width 225 height 35
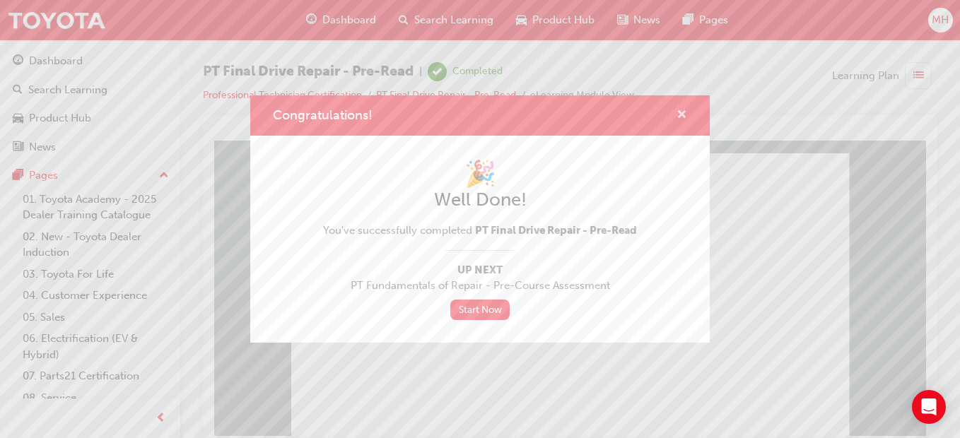
click at [682, 115] on span "cross-icon" at bounding box center [681, 116] width 11 height 13
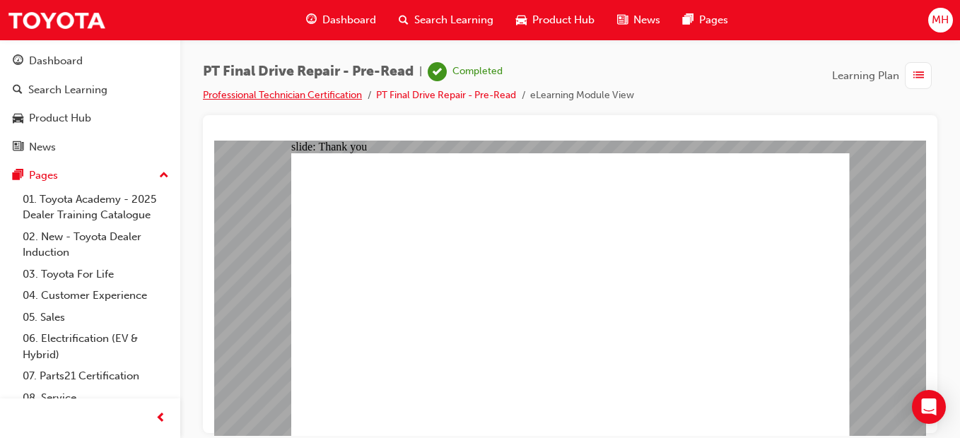
click at [341, 96] on link "Professional Technician Certification" at bounding box center [282, 95] width 159 height 12
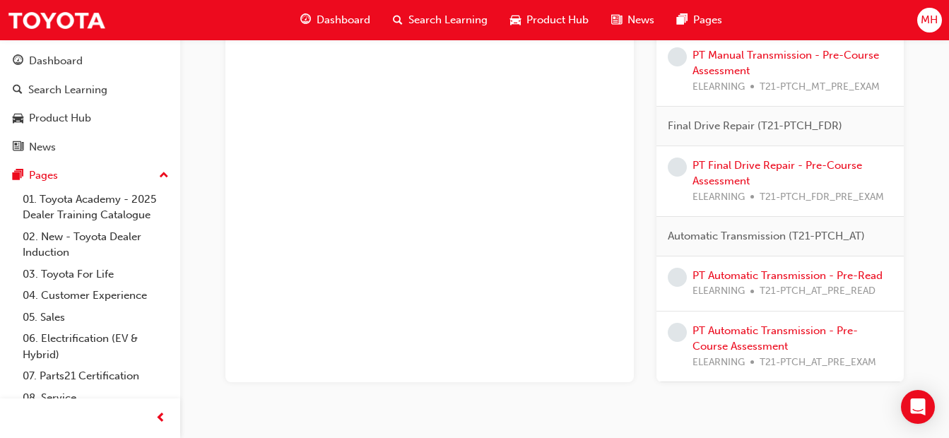
scroll to position [1438, 0]
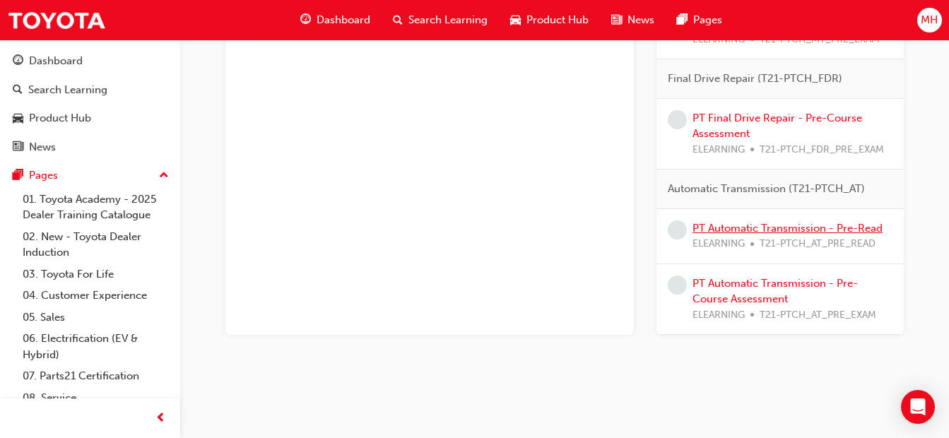
click at [835, 230] on link "PT Automatic Transmission - Pre-Read" at bounding box center [788, 228] width 190 height 13
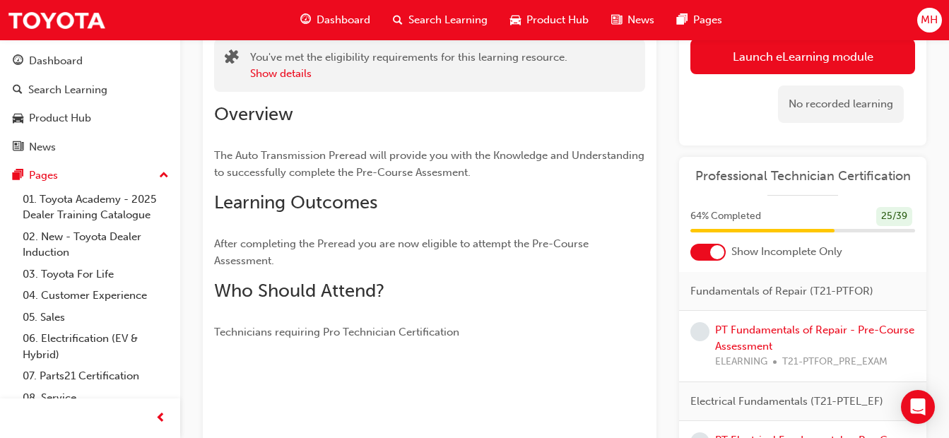
scroll to position [99, 0]
click at [794, 66] on link "Launch eLearning module" at bounding box center [803, 57] width 225 height 35
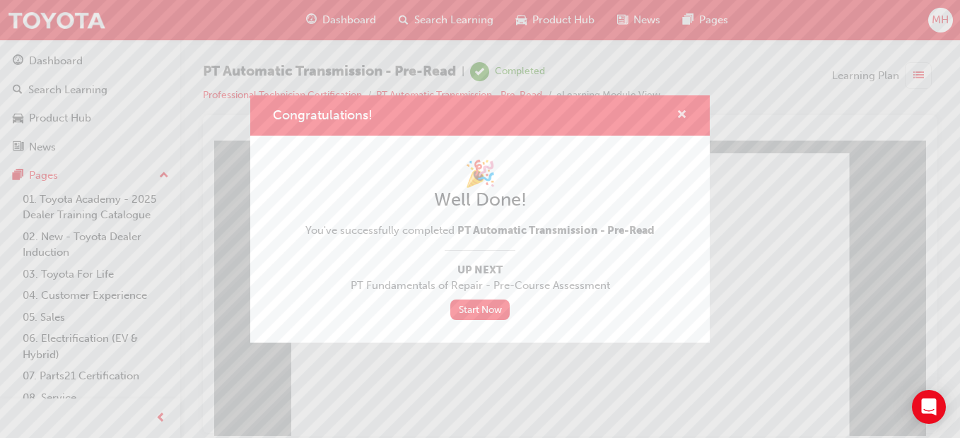
click at [679, 120] on span "cross-icon" at bounding box center [681, 116] width 11 height 13
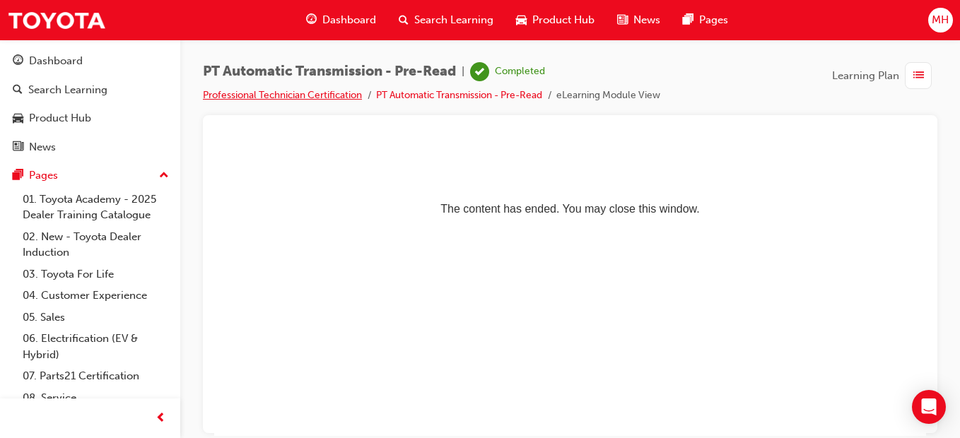
click at [319, 91] on link "Professional Technician Certification" at bounding box center [282, 95] width 159 height 12
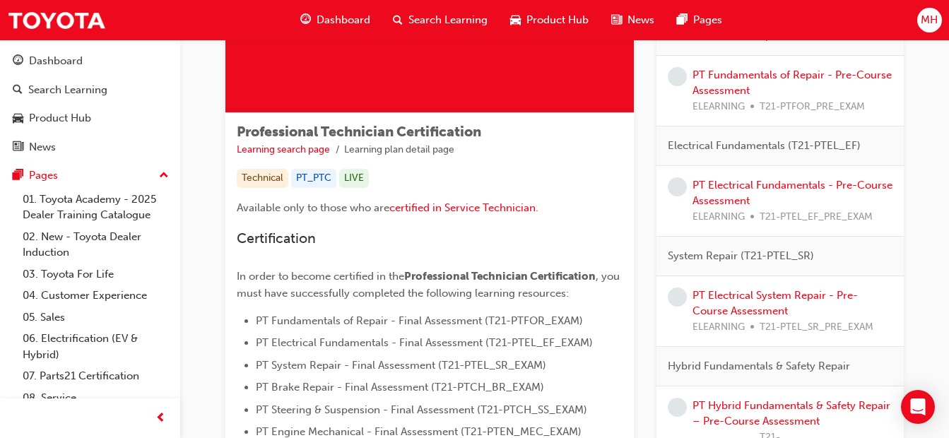
scroll to position [165, 0]
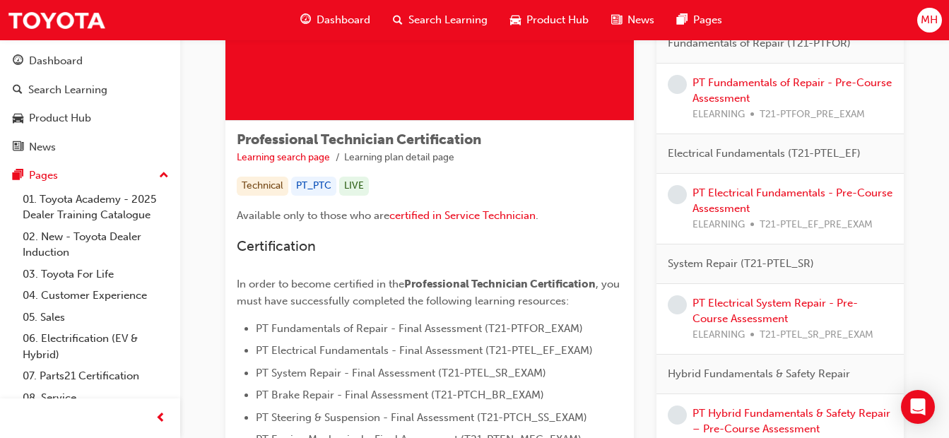
click at [920, 27] on div "MH" at bounding box center [930, 20] width 25 height 25
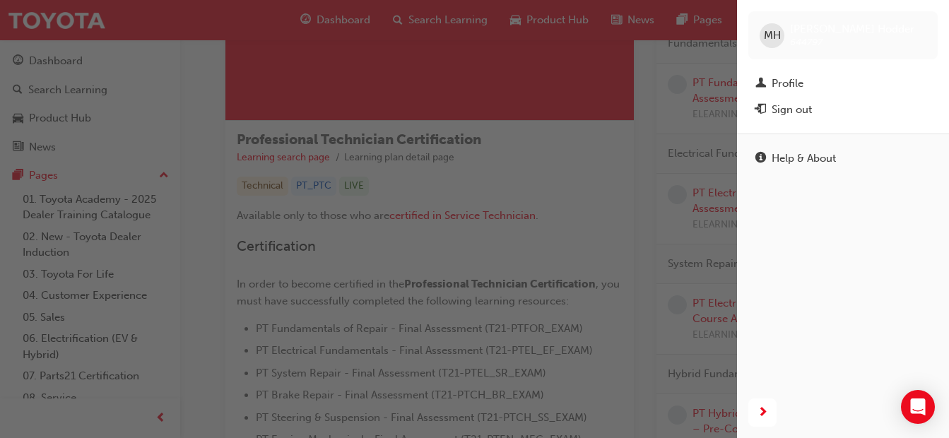
click at [826, 83] on div "Profile" at bounding box center [843, 84] width 175 height 18
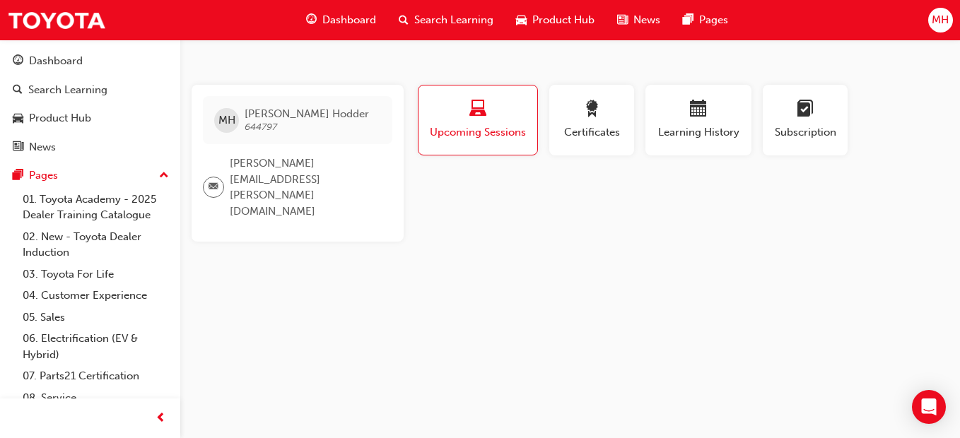
click at [630, 116] on button "Certificates" at bounding box center [591, 120] width 85 height 71
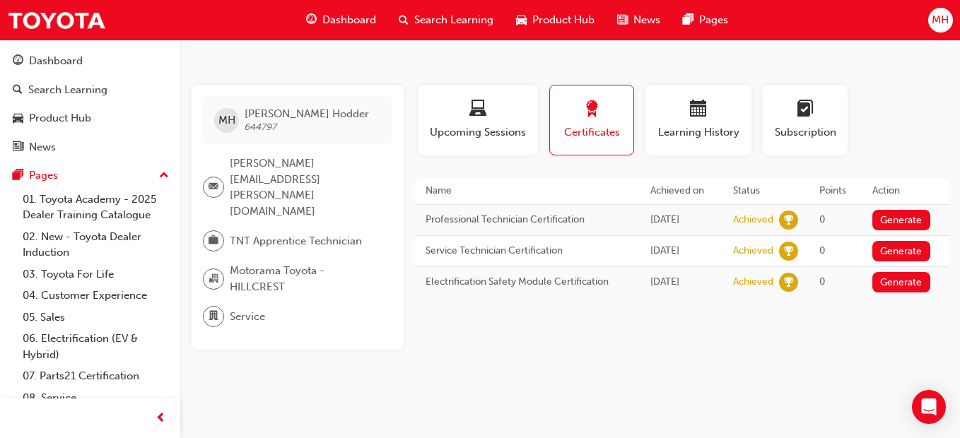
click at [886, 214] on button "Generate" at bounding box center [901, 220] width 58 height 20
